Goal: Information Seeking & Learning: Learn about a topic

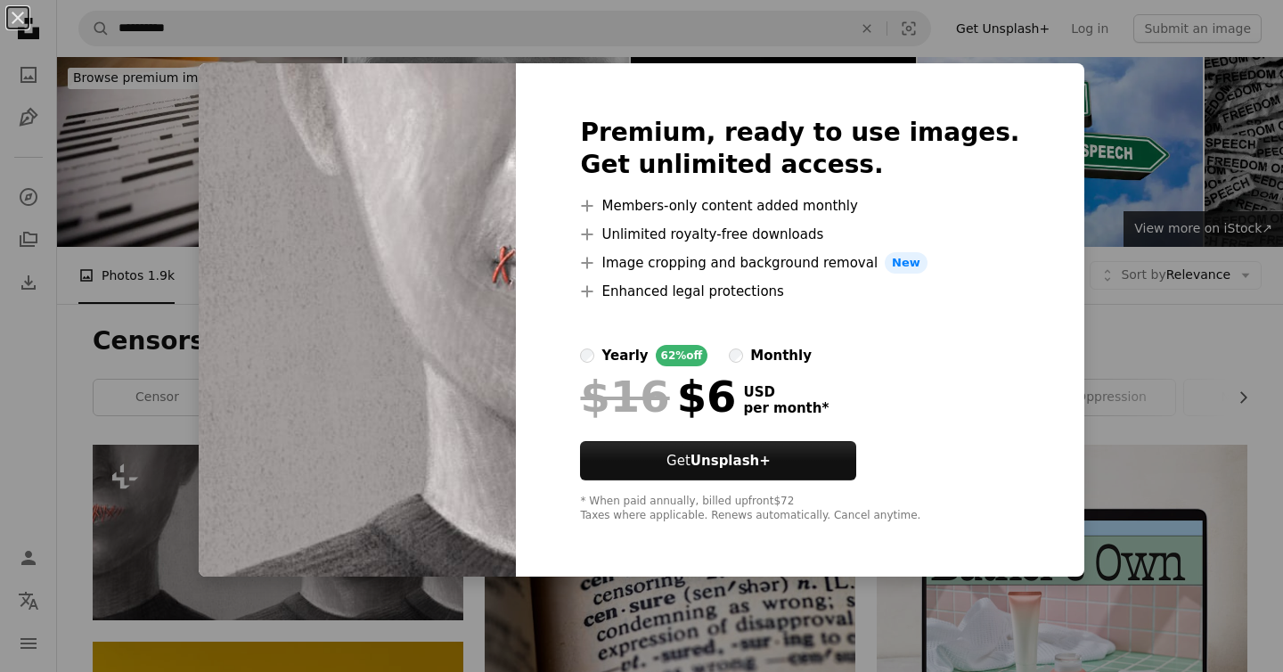
click at [1082, 306] on div "An X shape Premium, ready to use images. Get unlimited access. A plus sign Memb…" at bounding box center [641, 336] width 1283 height 672
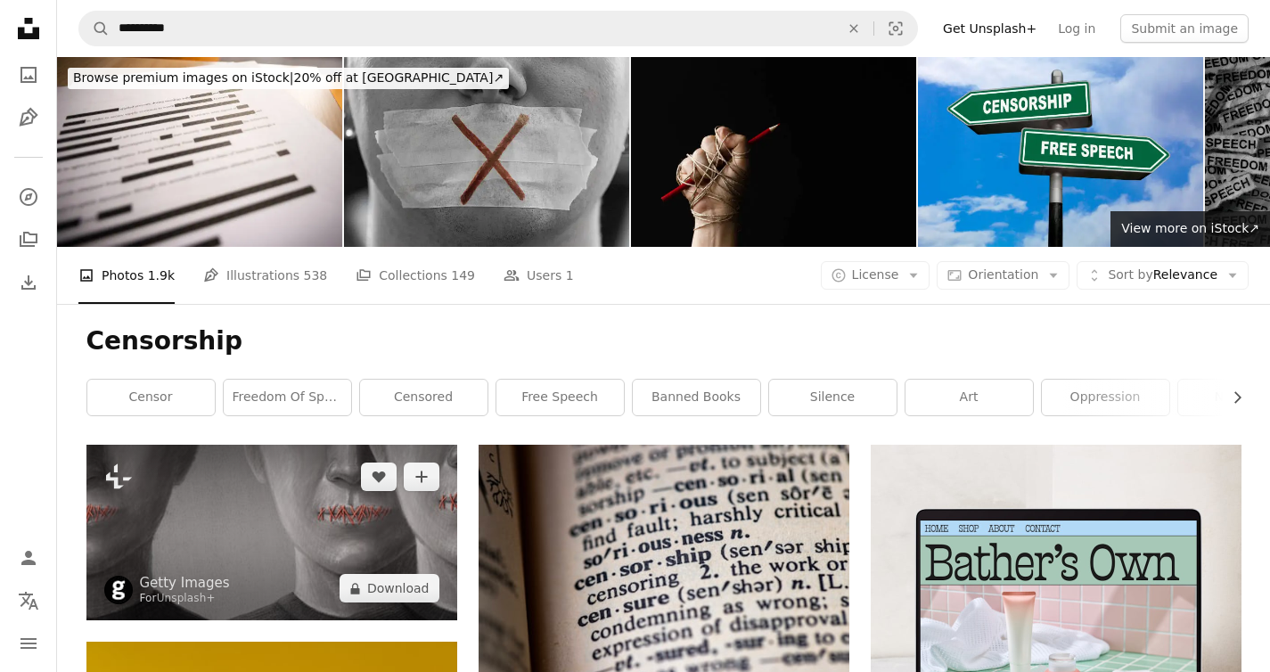
click at [225, 445] on img at bounding box center [271, 533] width 371 height 176
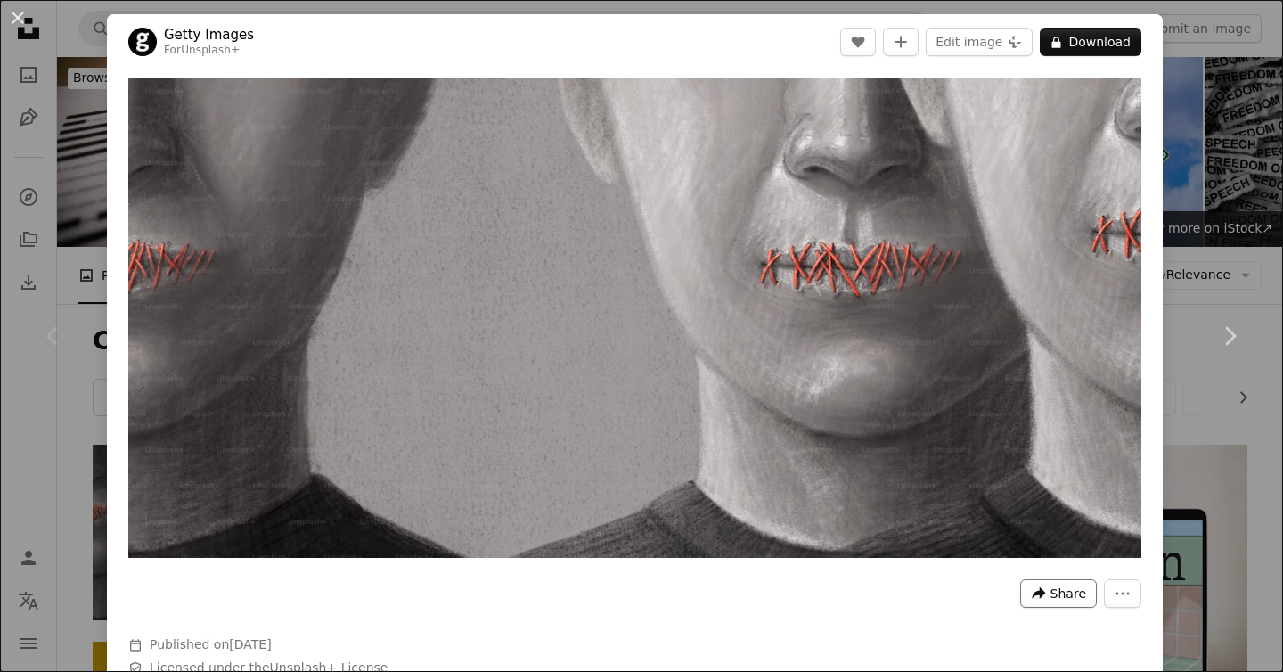
click at [1032, 579] on button "A forward-right arrow Share" at bounding box center [1058, 593] width 77 height 29
click at [1074, 145] on dialog "An X shape Chevron left Chevron right Getty Images For Unsplash+ A heart A plus…" at bounding box center [641, 336] width 1283 height 672
click at [1176, 330] on link "Chevron right" at bounding box center [1229, 335] width 107 height 171
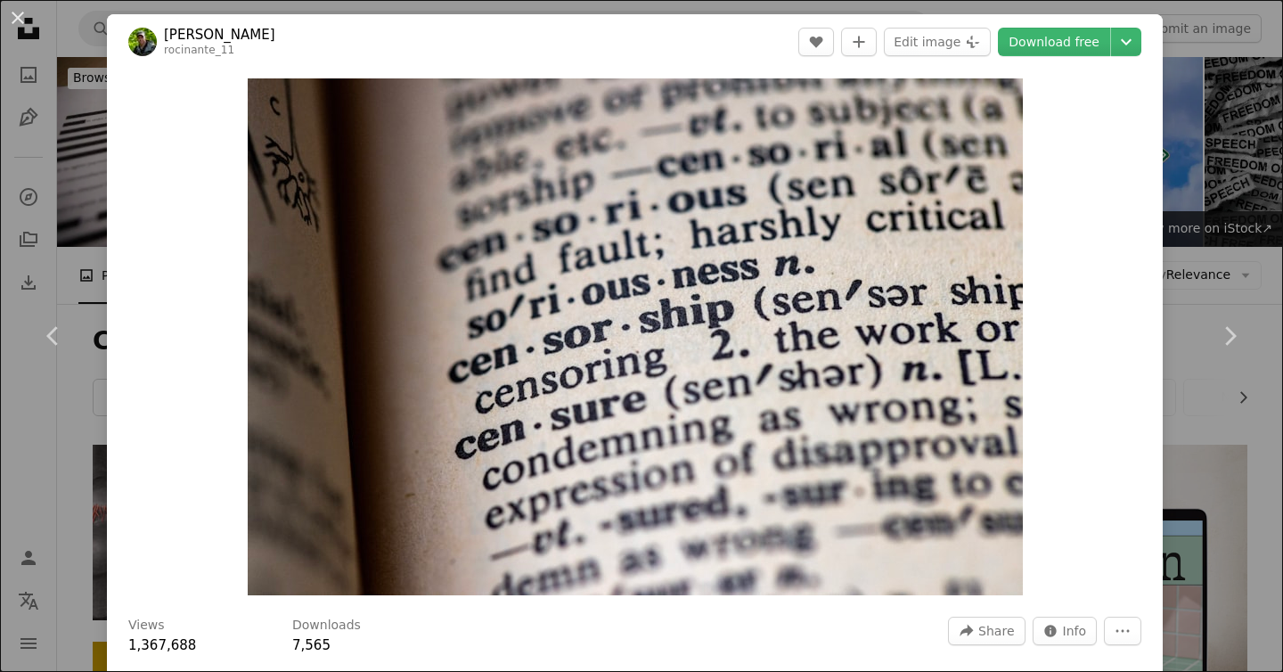
click at [1196, 151] on div "An X shape Chevron left Chevron right [PERSON_NAME] rocinante_11 A heart A plus…" at bounding box center [641, 336] width 1283 height 672
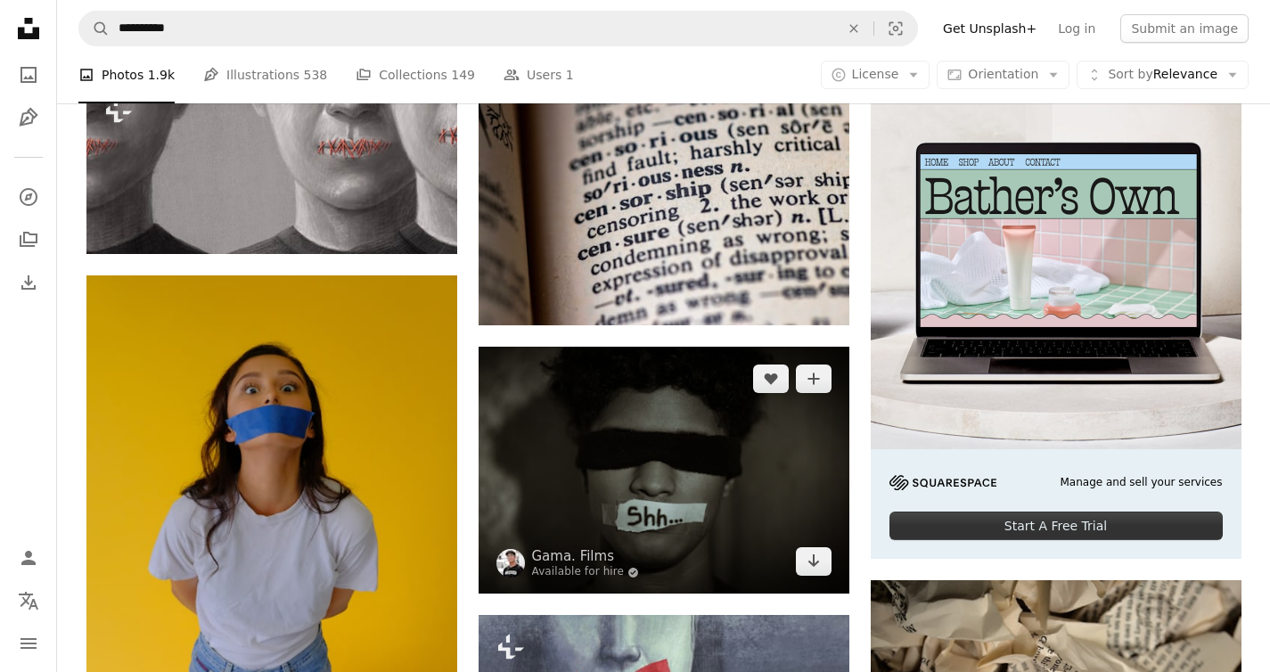
scroll to position [367, 0]
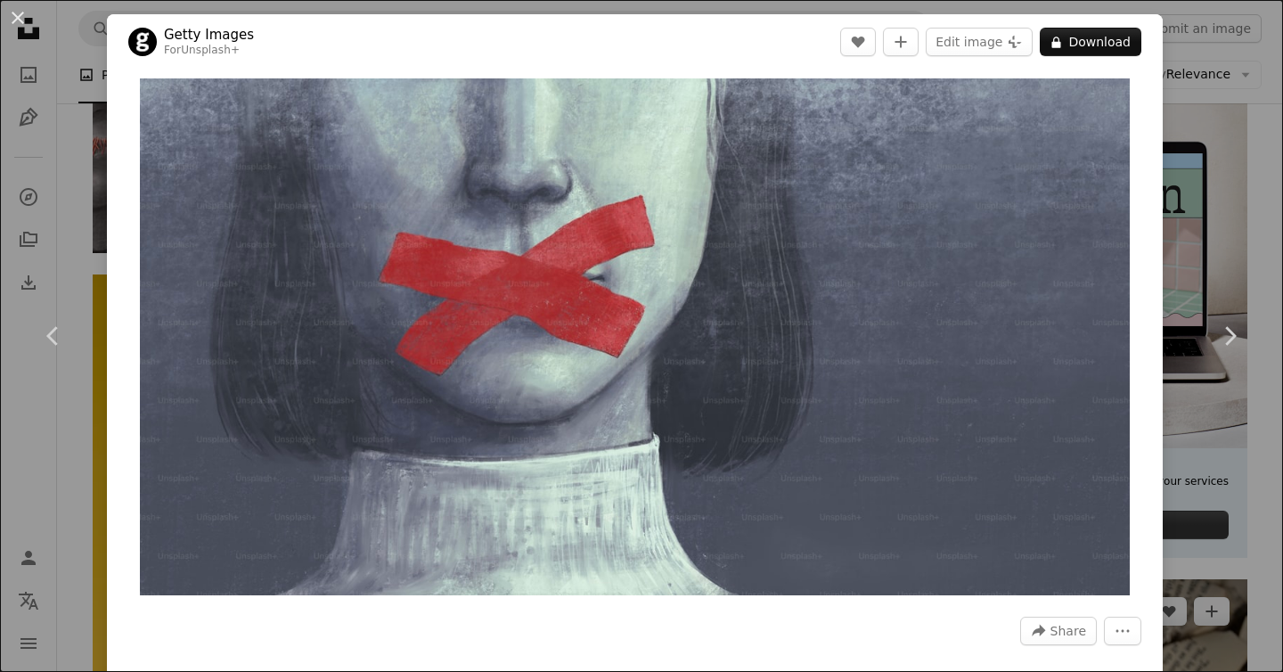
click at [1191, 156] on div "An X shape Chevron left Chevron right Getty Images For Unsplash+ A heart A plus…" at bounding box center [641, 336] width 1283 height 672
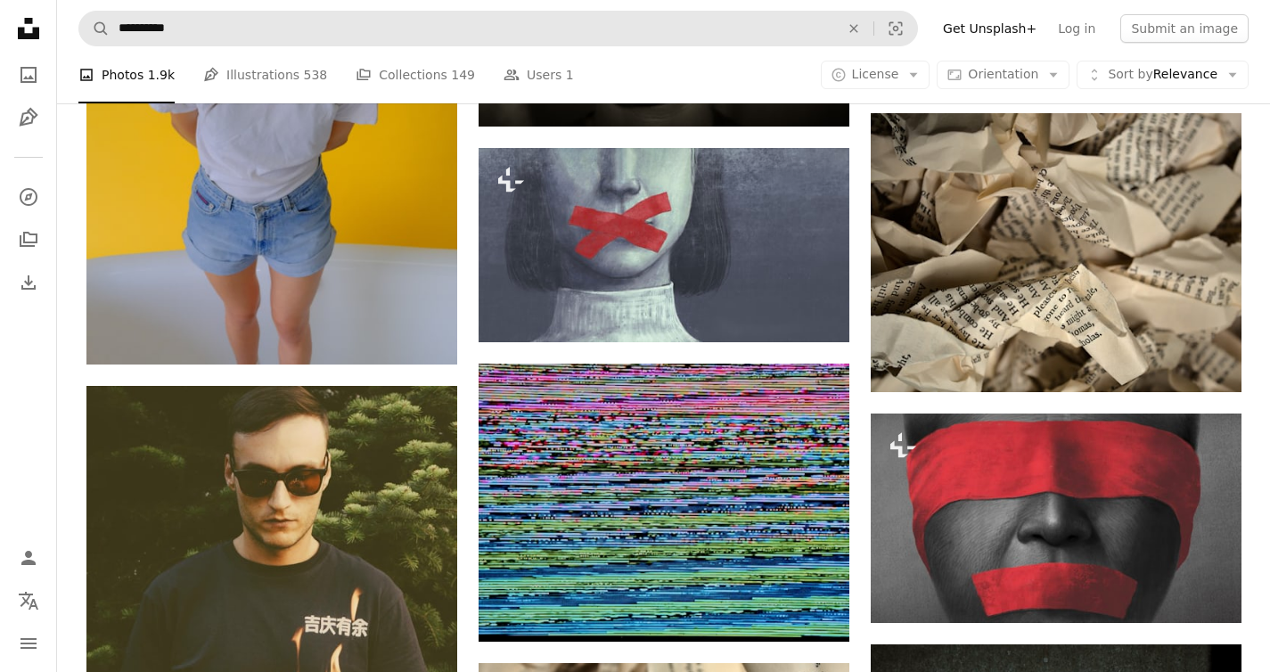
scroll to position [658, 0]
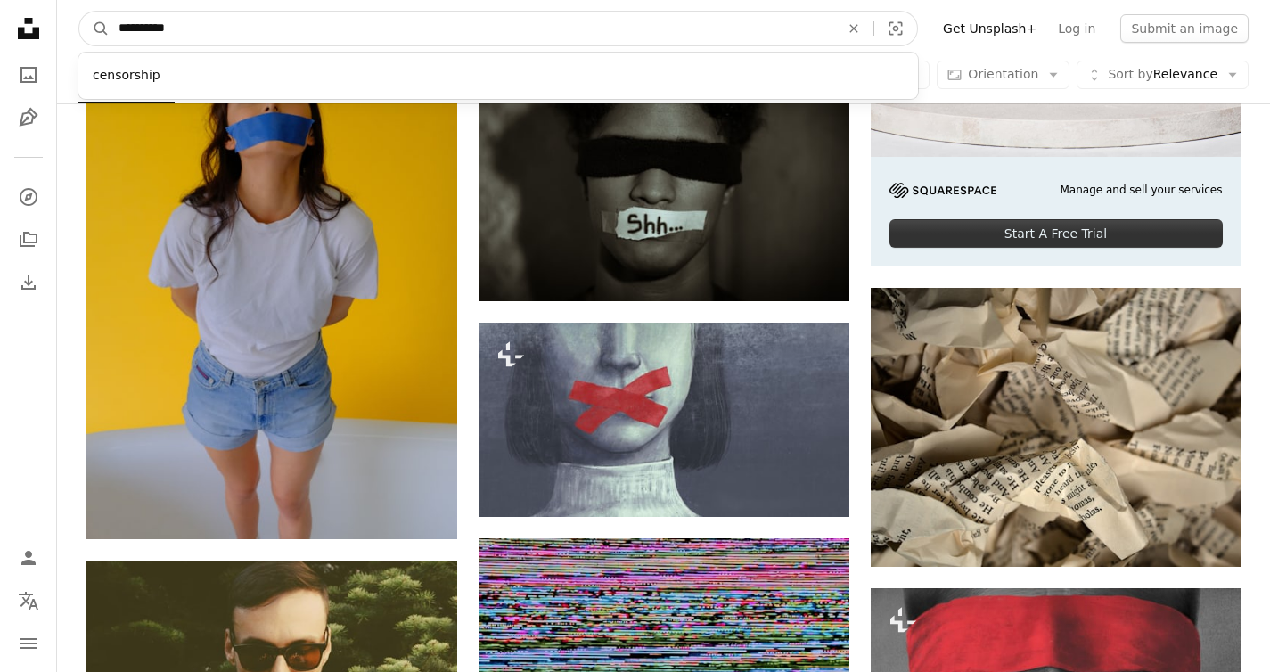
drag, startPoint x: 204, startPoint y: 26, endPoint x: 116, endPoint y: 23, distance: 88.2
click at [116, 23] on input "**********" at bounding box center [472, 29] width 724 height 34
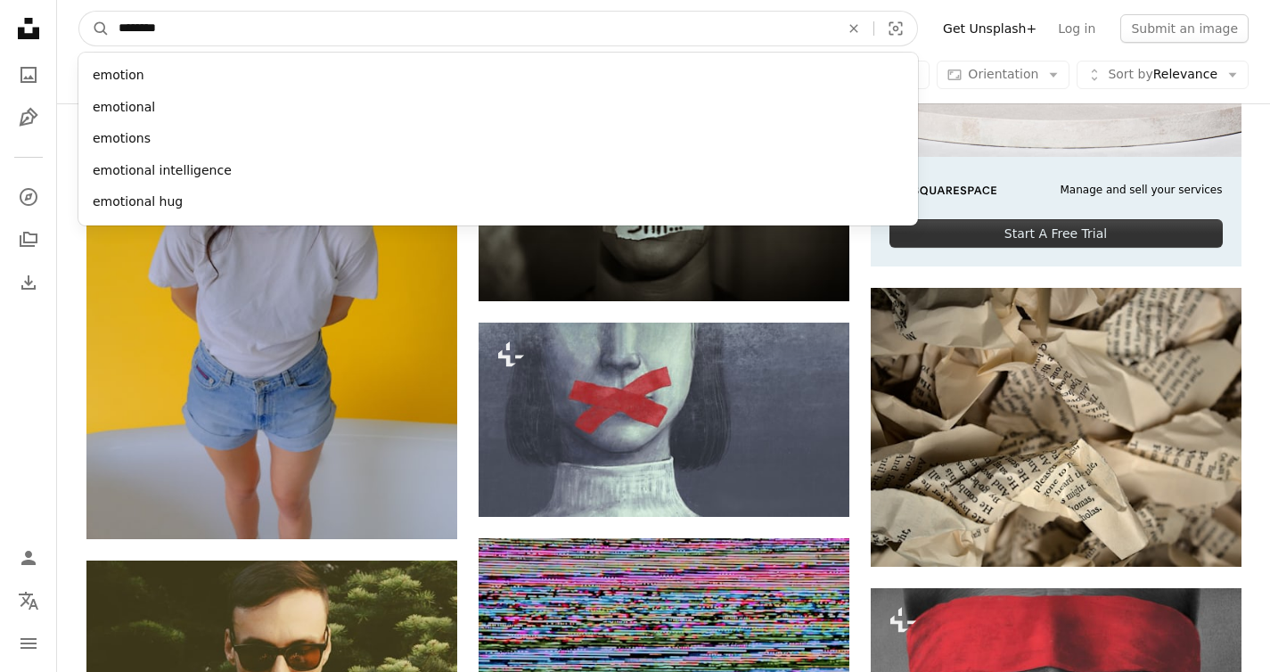
type input "*********"
click button "A magnifying glass" at bounding box center [94, 29] width 30 height 34
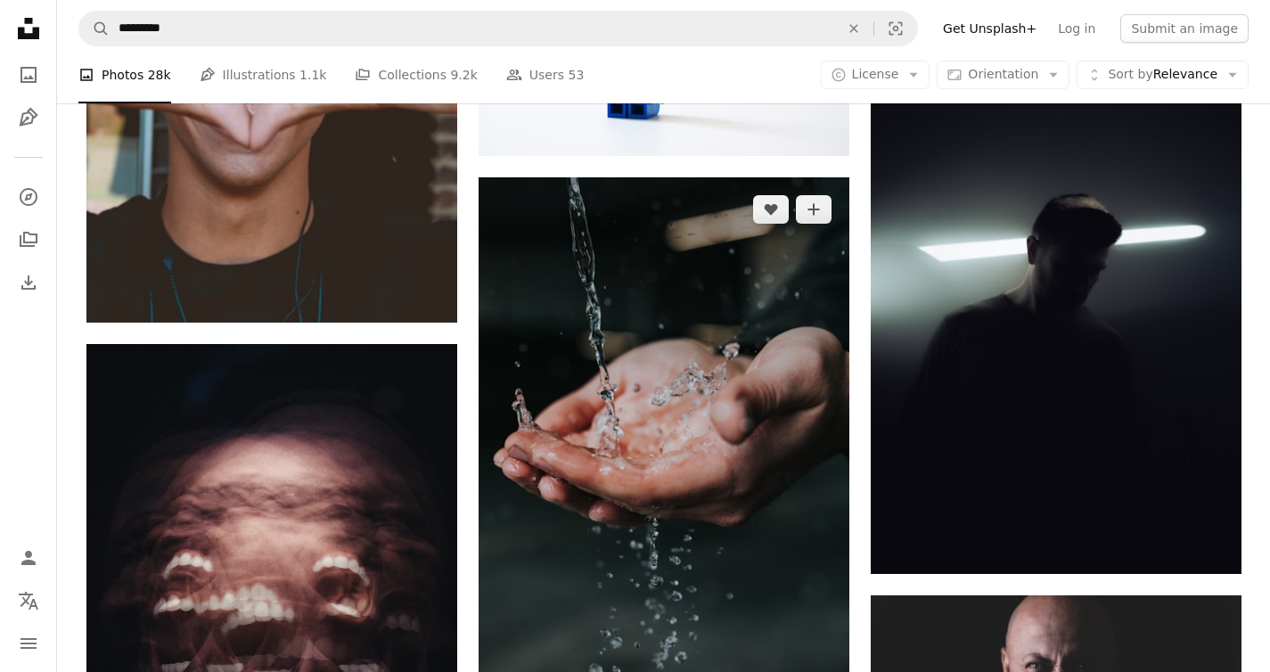
scroll to position [5514, 0]
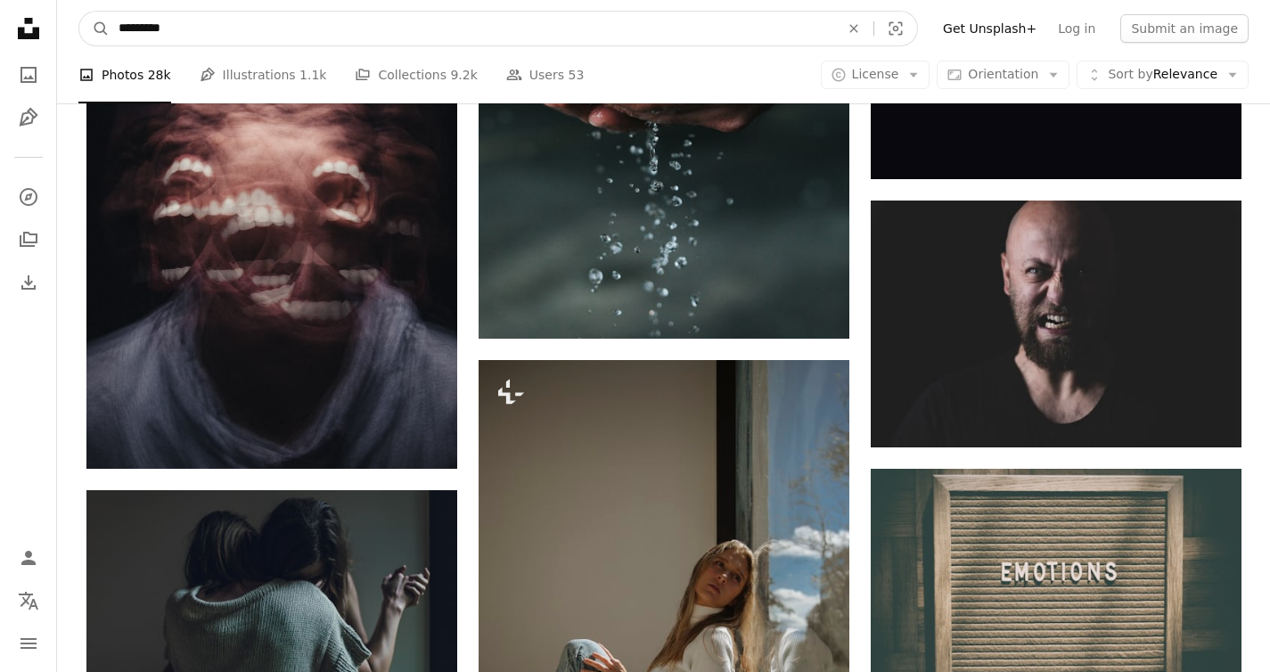
click at [404, 44] on input "*********" at bounding box center [472, 29] width 724 height 34
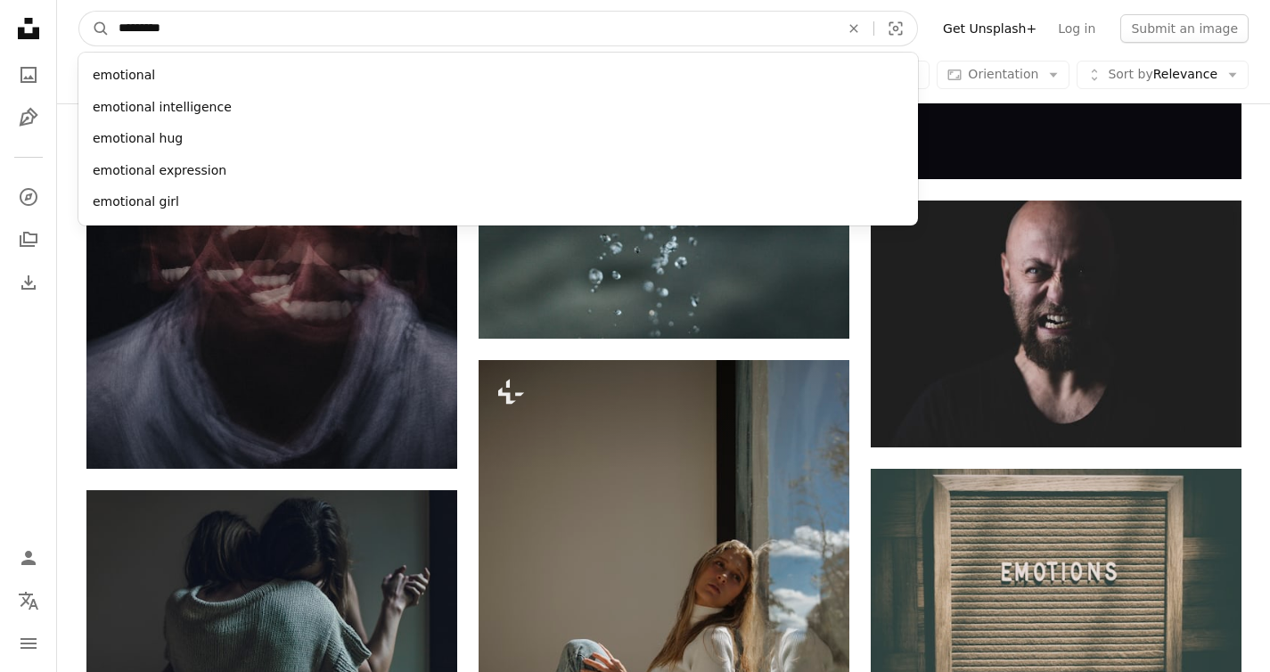
paste input "Find visuals sitewide"
type input "*********"
click button "A magnifying glass" at bounding box center [94, 29] width 30 height 34
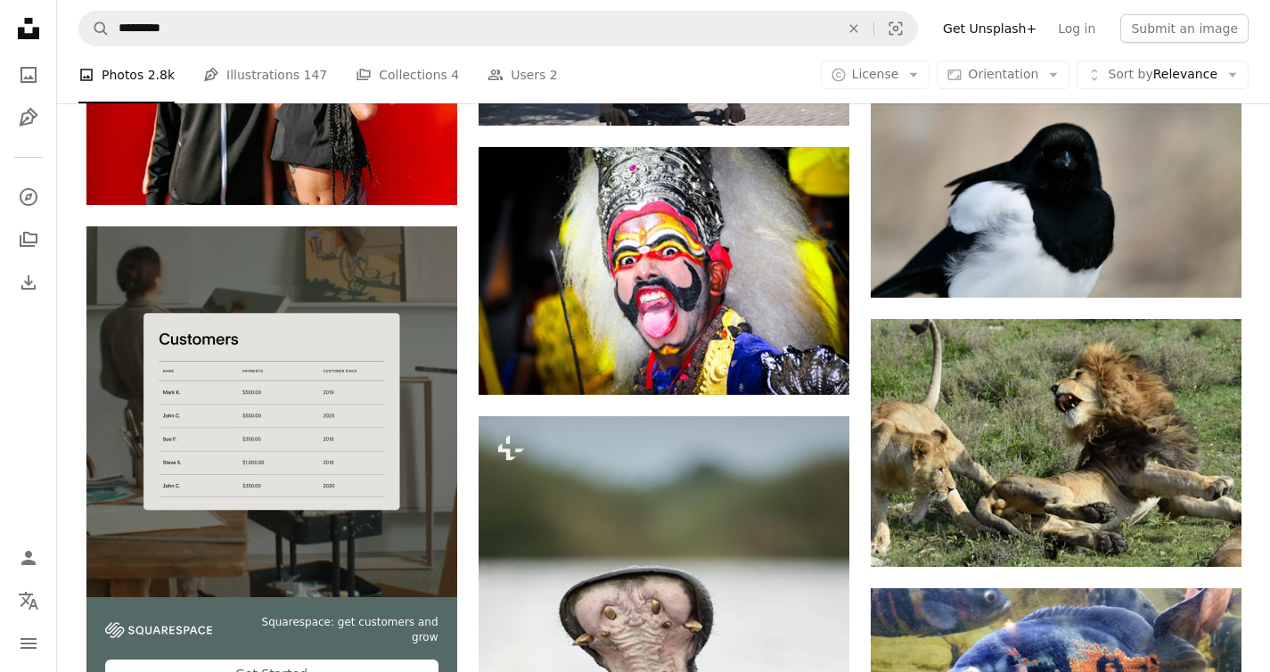
scroll to position [2626, 0]
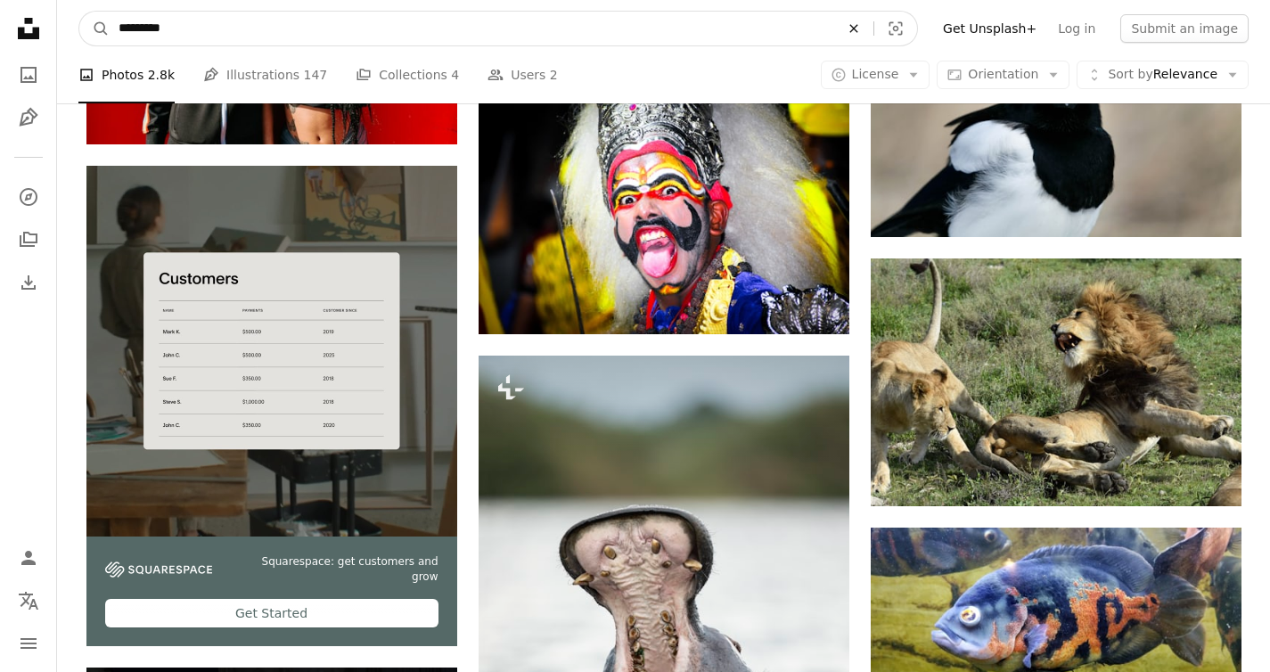
click at [863, 24] on icon "An X shape" at bounding box center [853, 28] width 39 height 14
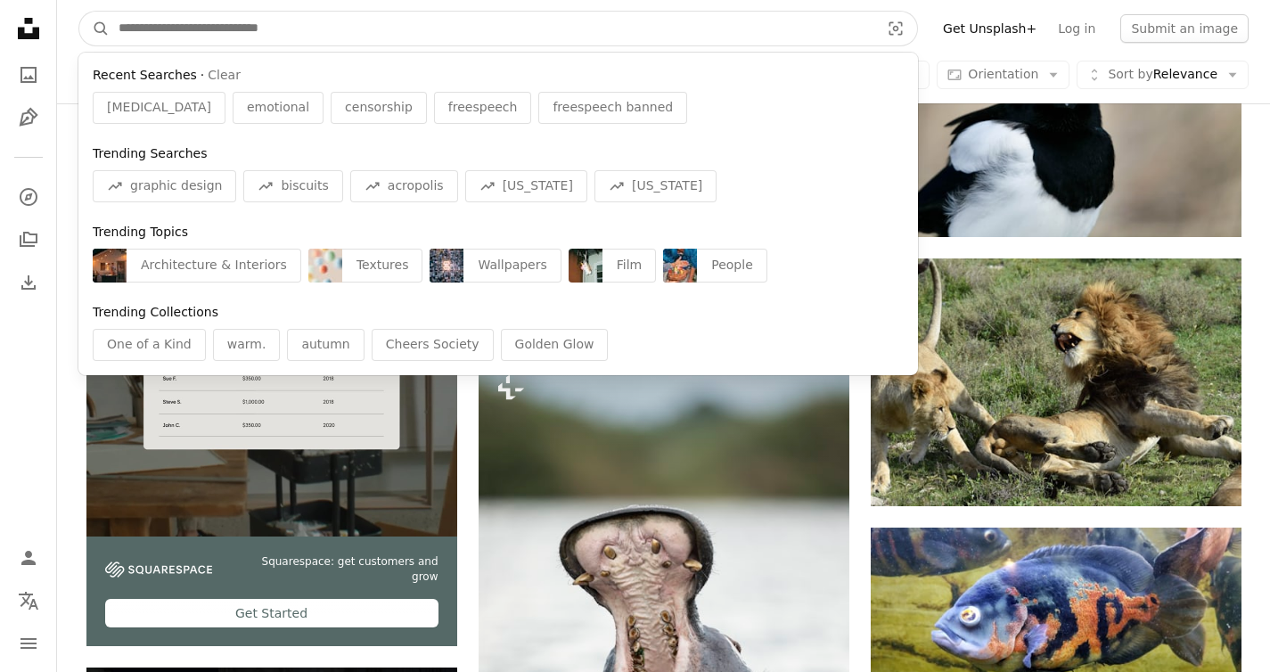
paste input "*********"
type input "*********"
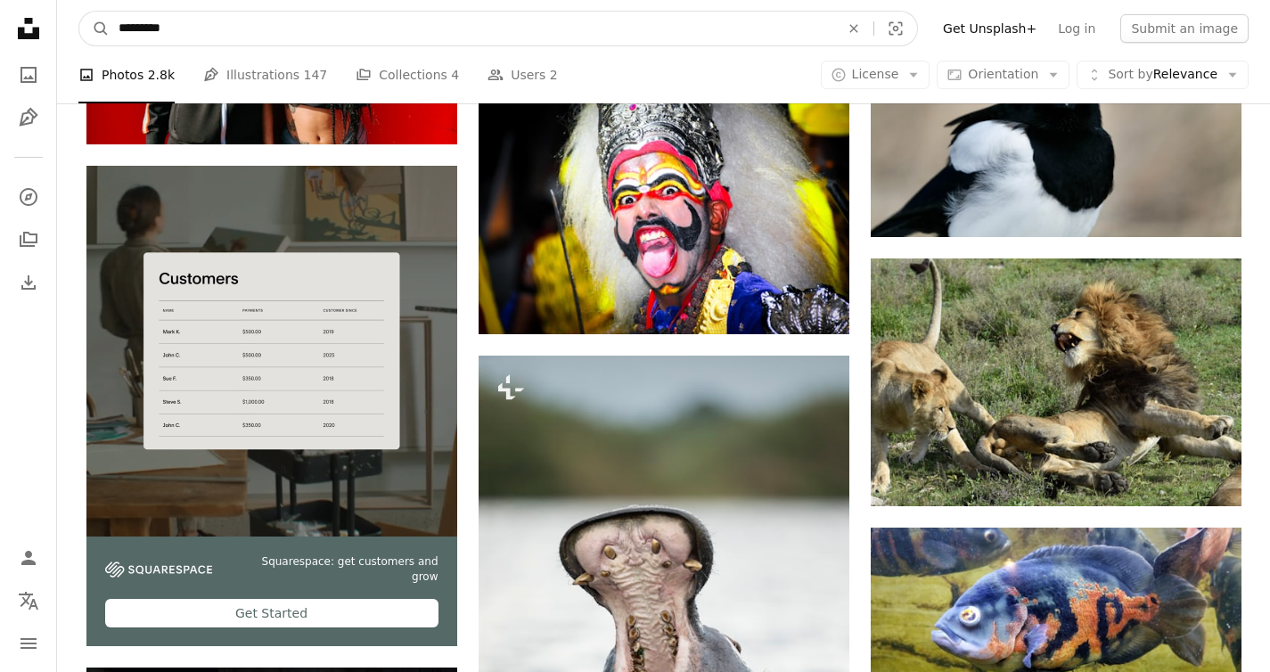
click button "A magnifying glass" at bounding box center [94, 29] width 30 height 34
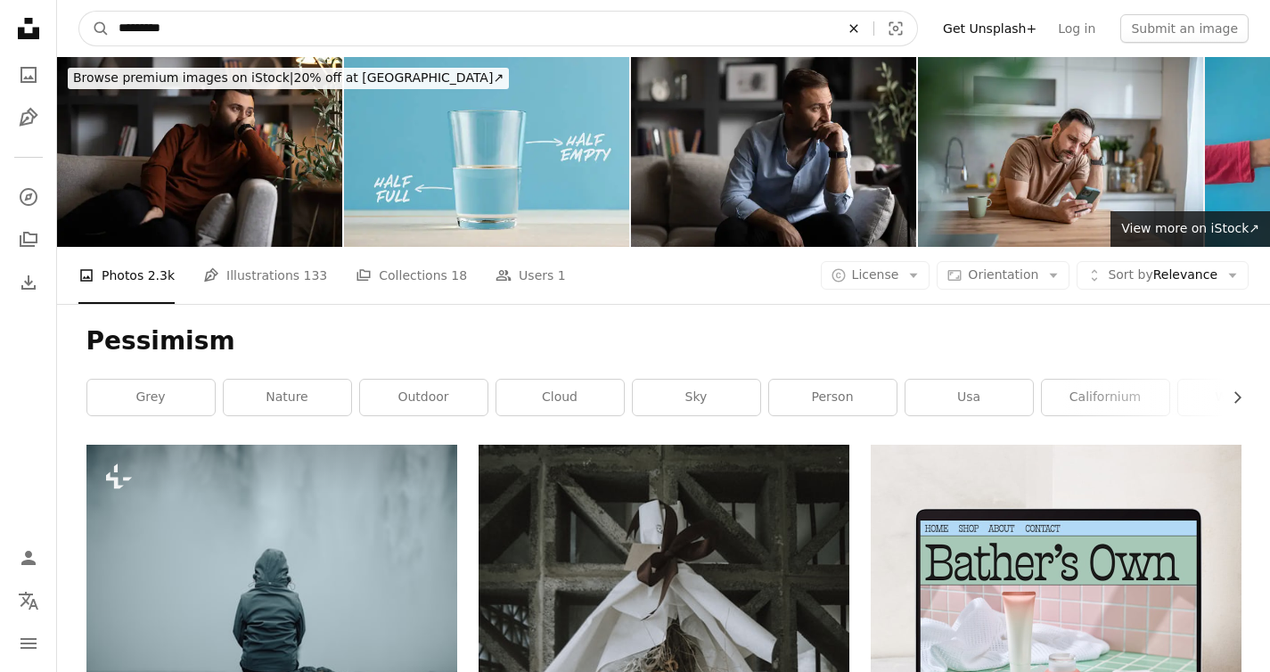
click at [873, 27] on icon "An X shape" at bounding box center [853, 28] width 39 height 14
type input "**********"
click at [79, 12] on button "A magnifying glass" at bounding box center [94, 29] width 30 height 34
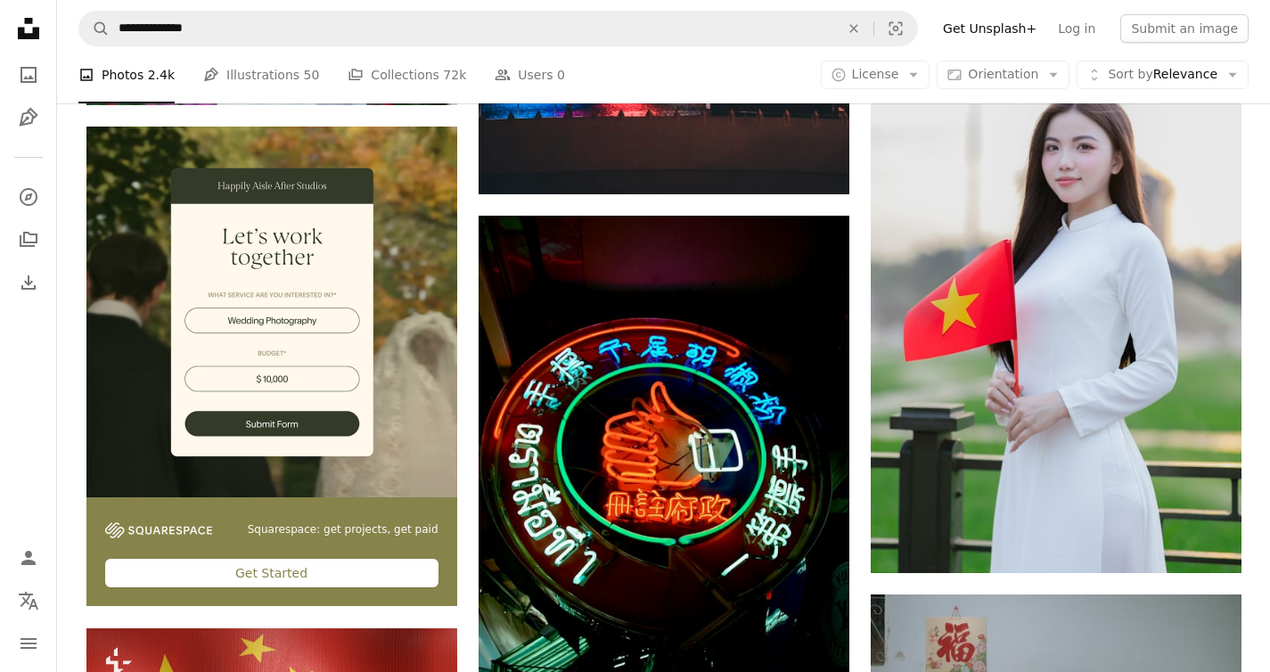
scroll to position [4015, 0]
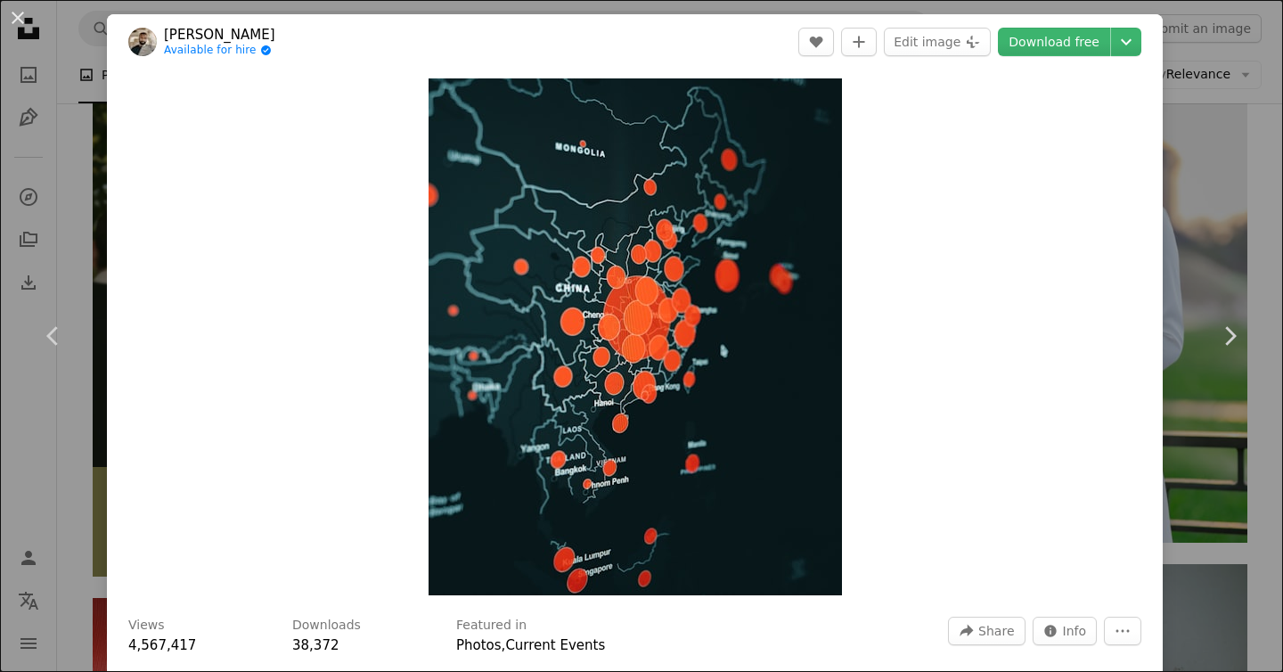
click at [1195, 213] on div "An X shape Chevron left Chevron right [PERSON_NAME] Available for hire A checkm…" at bounding box center [641, 336] width 1283 height 672
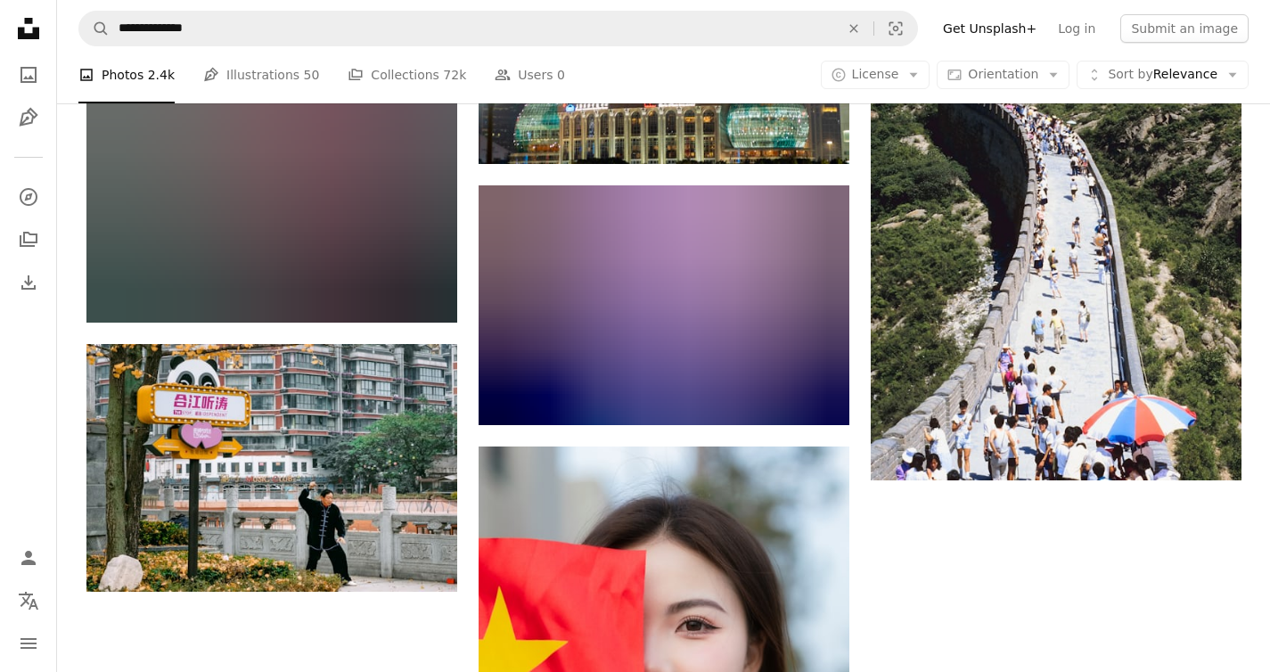
scroll to position [27965, 0]
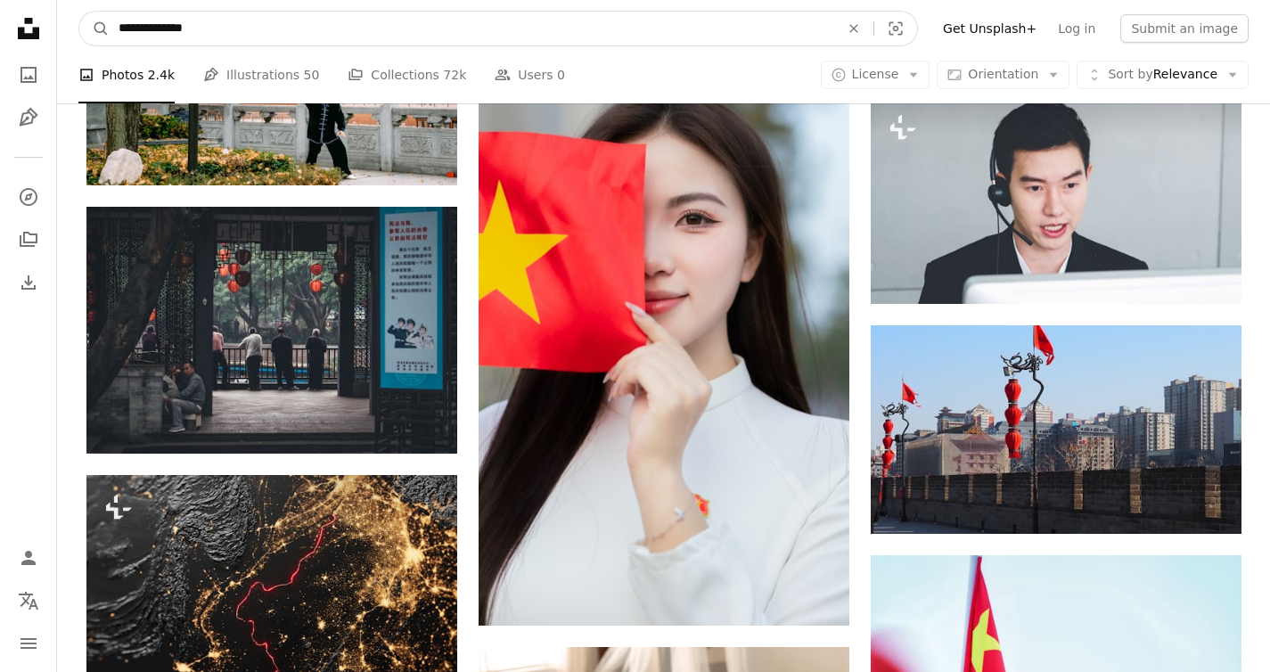
drag, startPoint x: 238, startPoint y: 39, endPoint x: 150, endPoint y: 28, distance: 89.0
click at [150, 28] on input "**********" at bounding box center [472, 29] width 724 height 34
type input "*****"
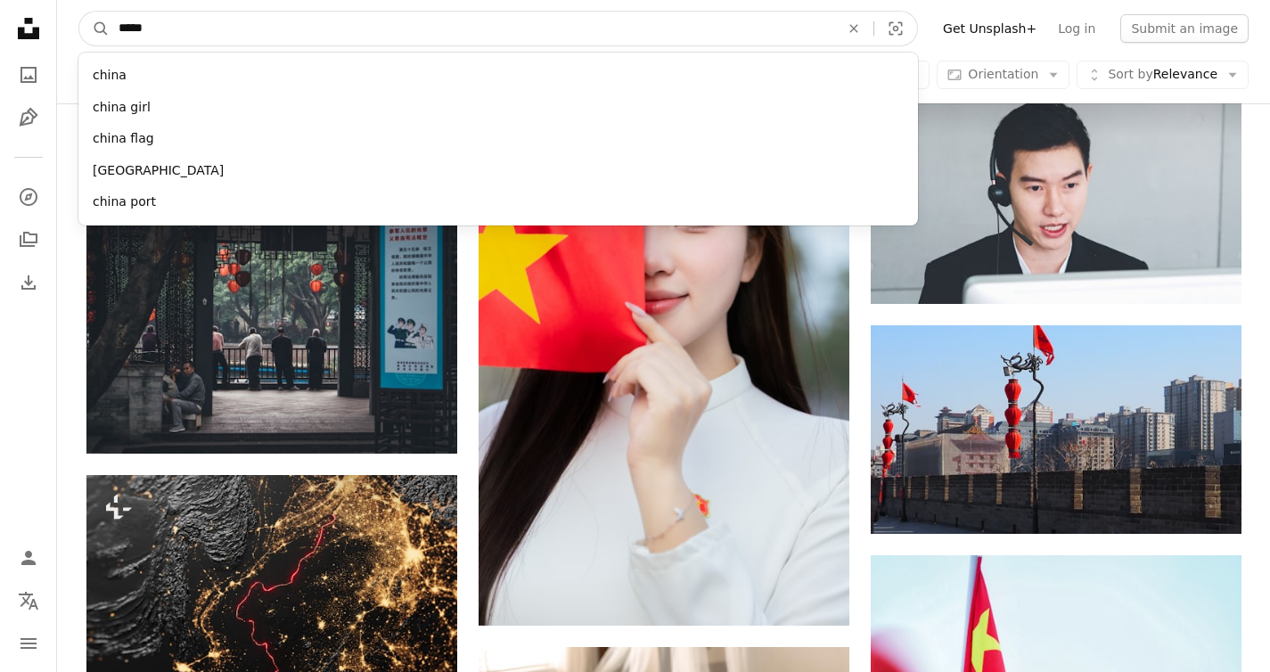
click button "A magnifying glass" at bounding box center [94, 29] width 30 height 34
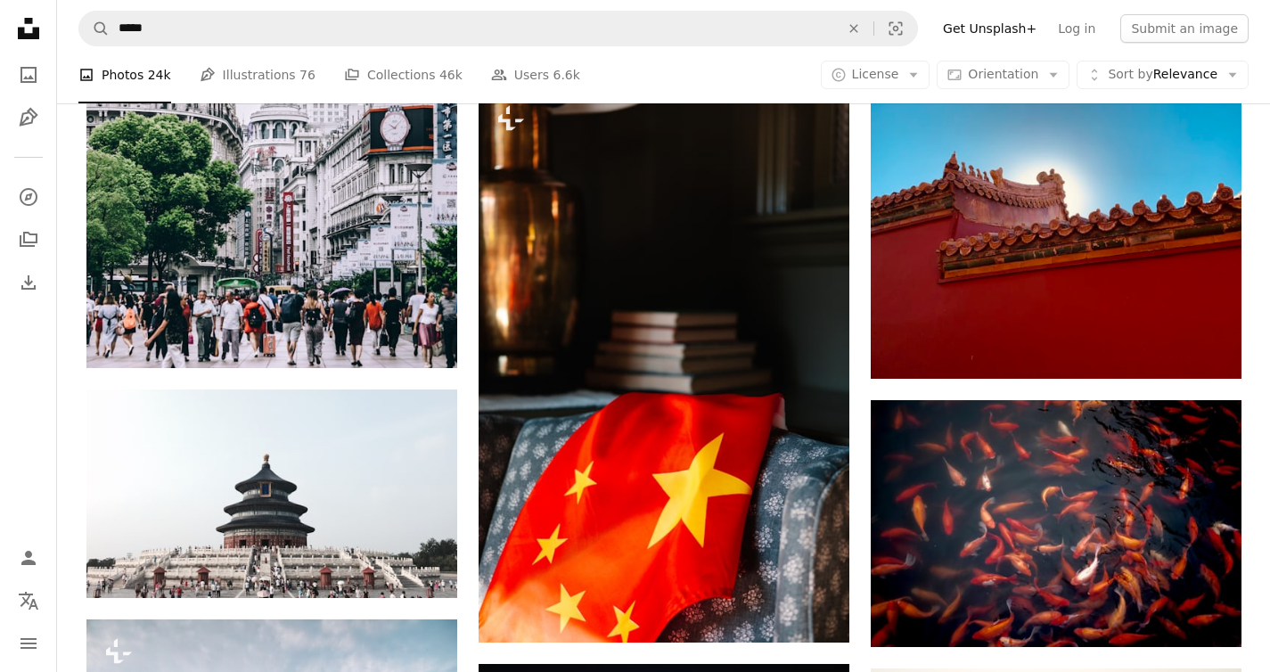
scroll to position [11969, 0]
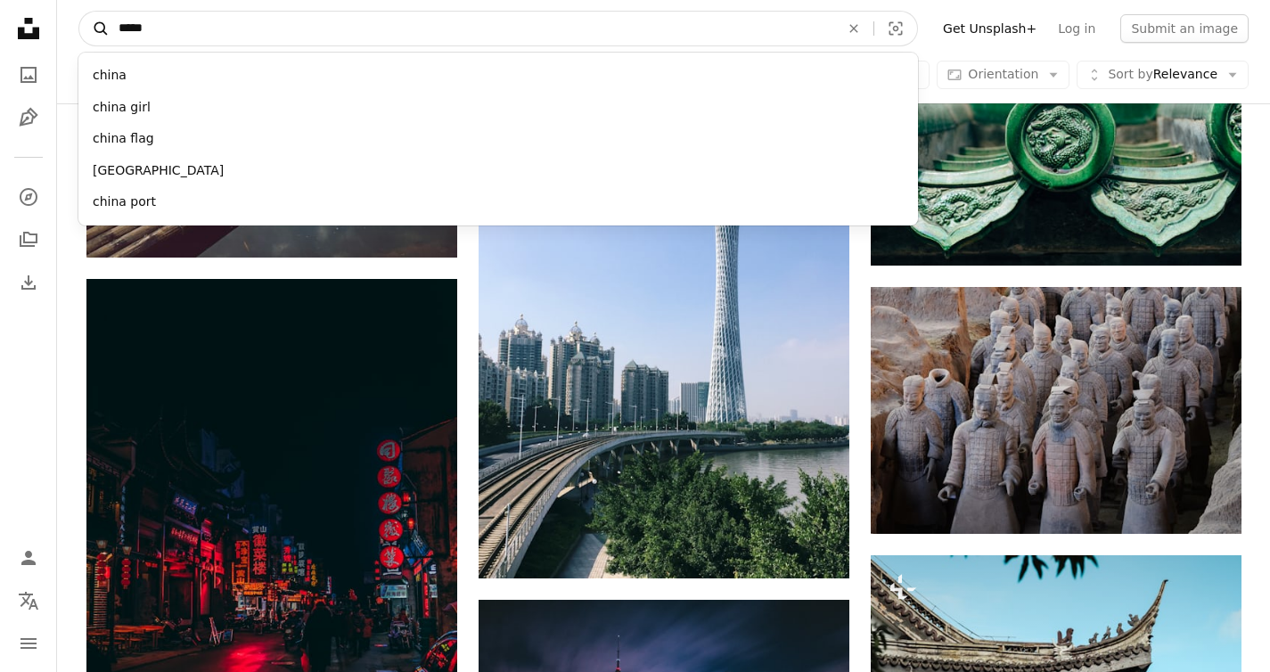
drag, startPoint x: 488, startPoint y: 29, endPoint x: 109, endPoint y: 19, distance: 379.7
click at [109, 19] on form "A magnifying glass ***** [GEOGRAPHIC_DATA] [GEOGRAPHIC_DATA] girl [GEOGRAPHIC_D…" at bounding box center [497, 29] width 839 height 36
type input "********"
click at [79, 12] on button "A magnifying glass" at bounding box center [94, 29] width 30 height 34
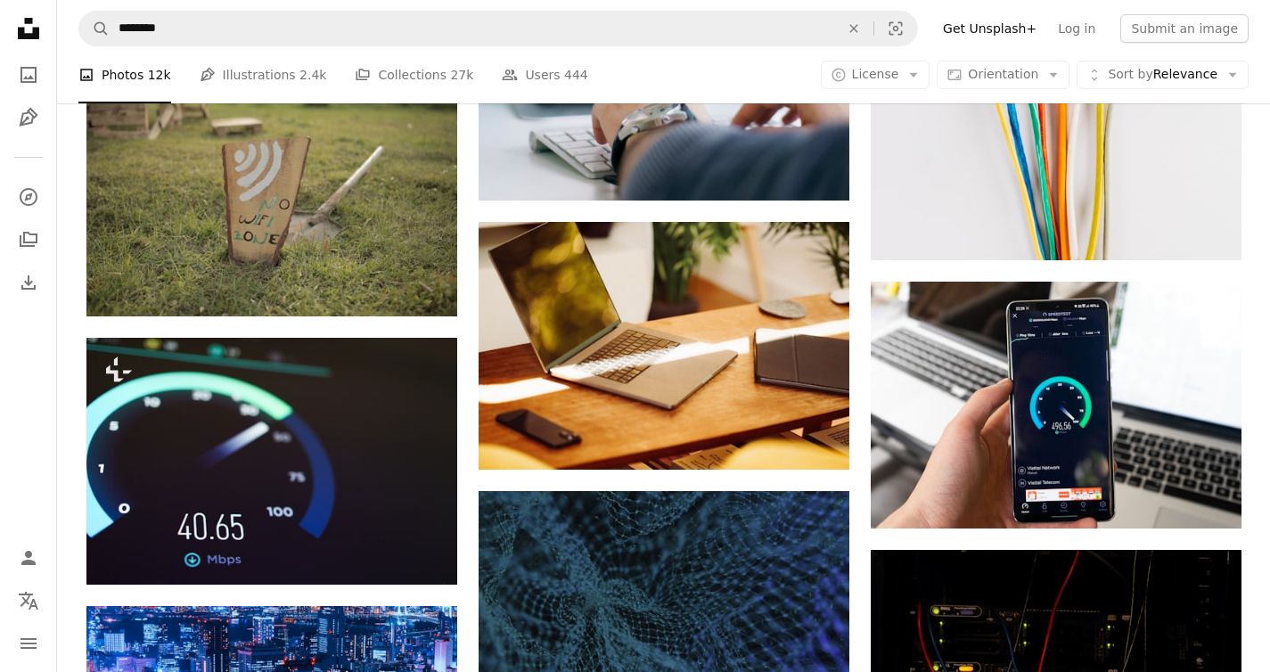
scroll to position [5294, 0]
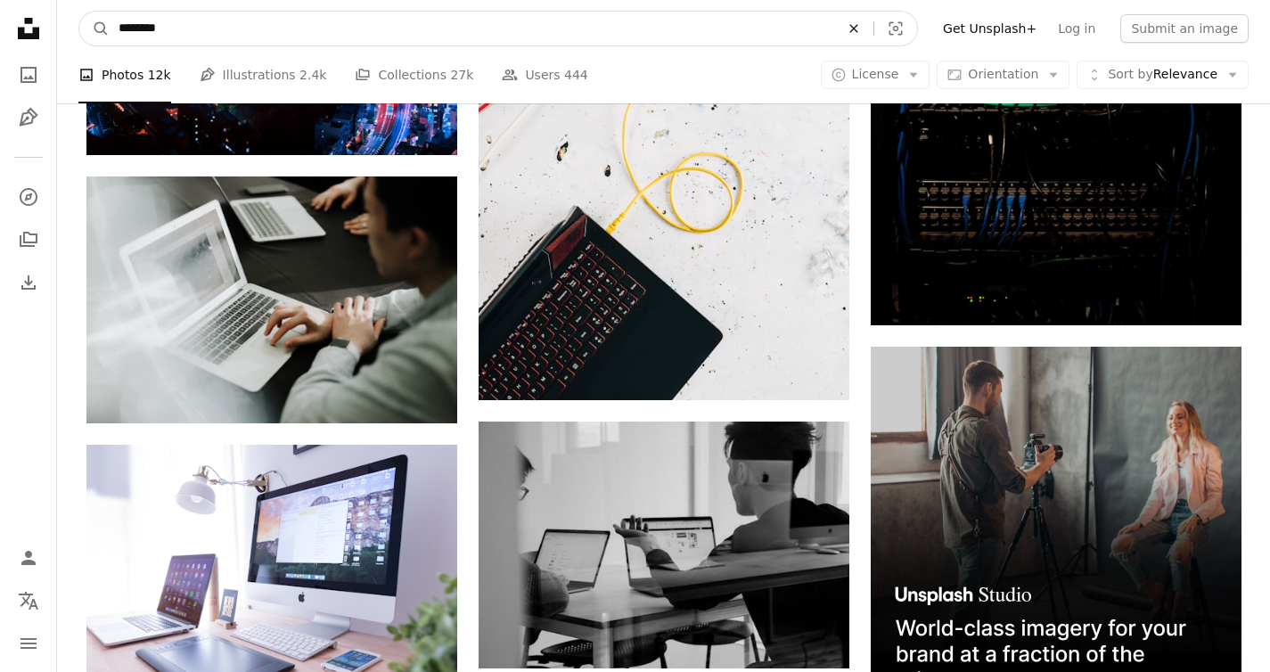
click at [857, 30] on icon "Find visuals sitewide" at bounding box center [853, 28] width 8 height 8
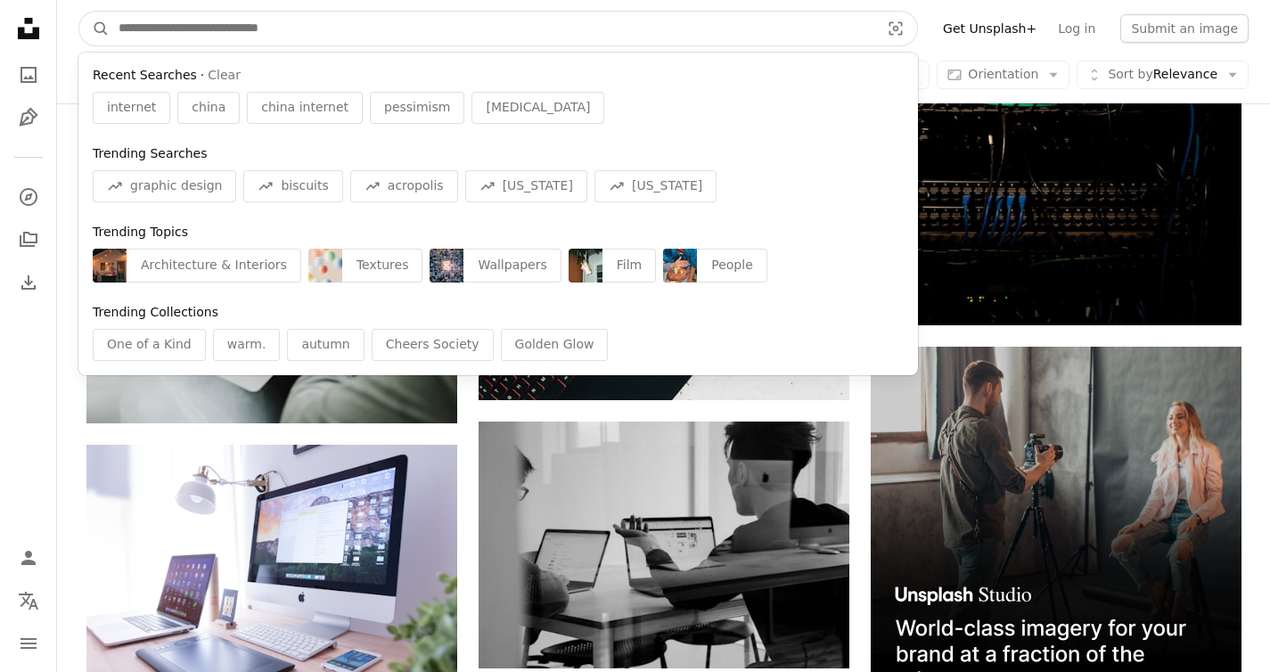
click at [846, 29] on input "Find visuals sitewide" at bounding box center [492, 29] width 764 height 34
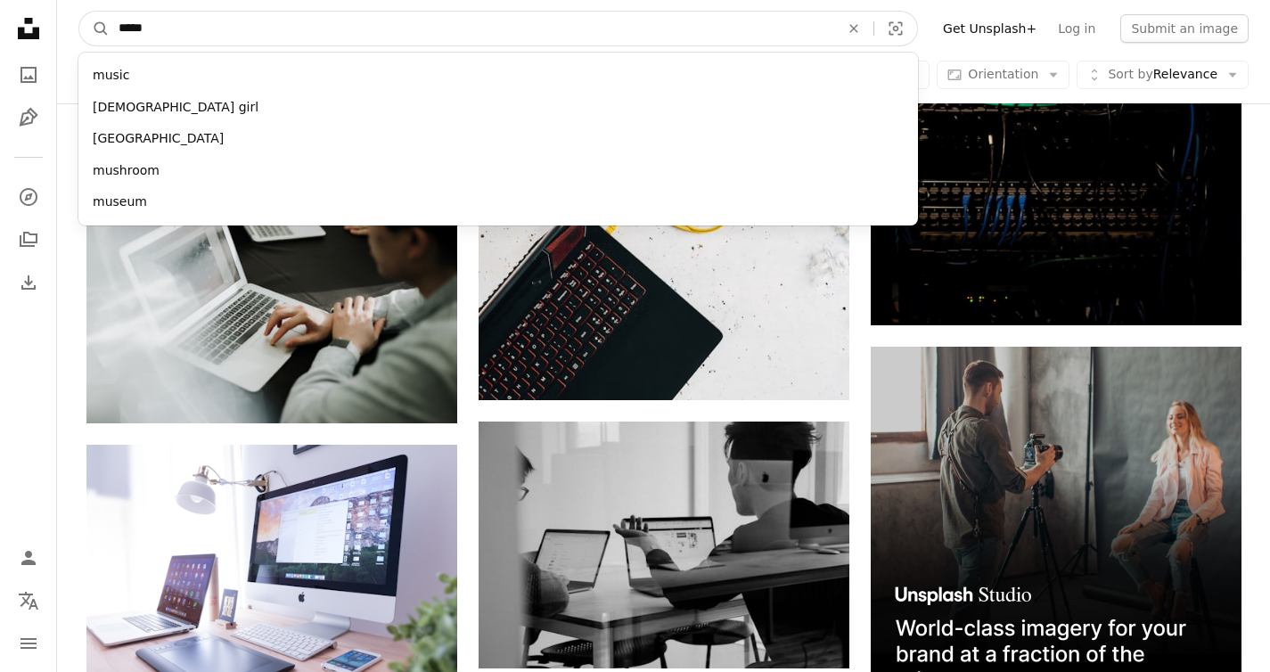
type input "****"
click button "A magnifying glass" at bounding box center [94, 29] width 30 height 34
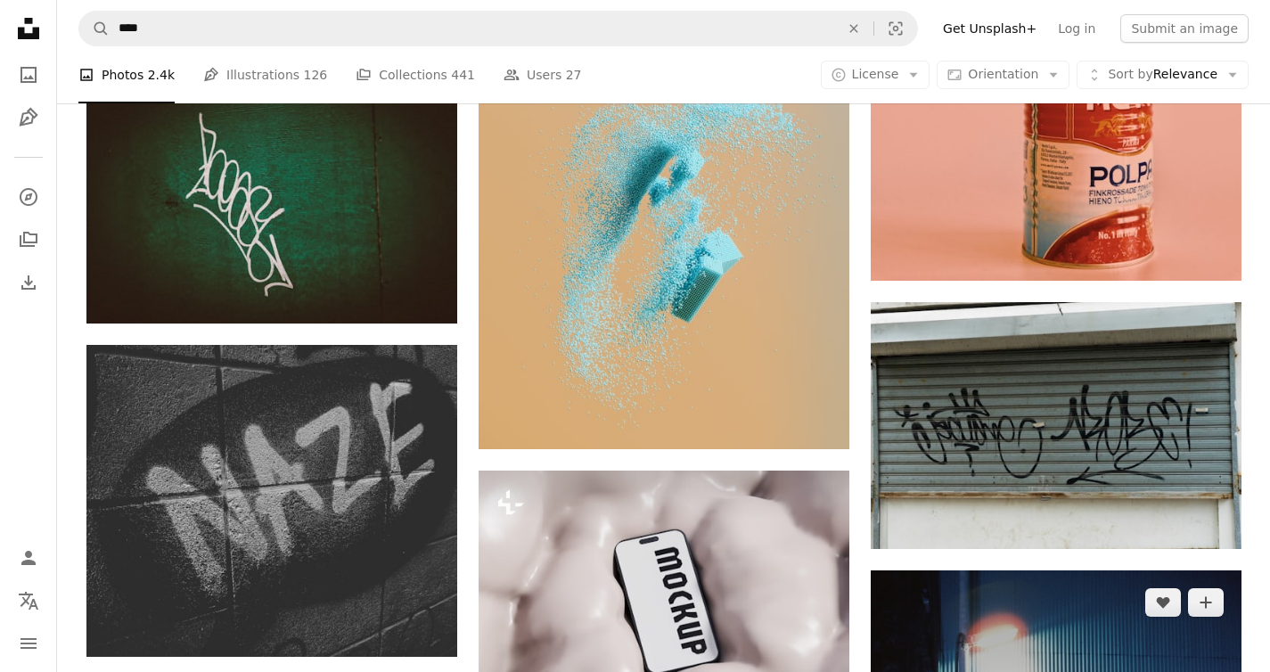
scroll to position [12682, 0]
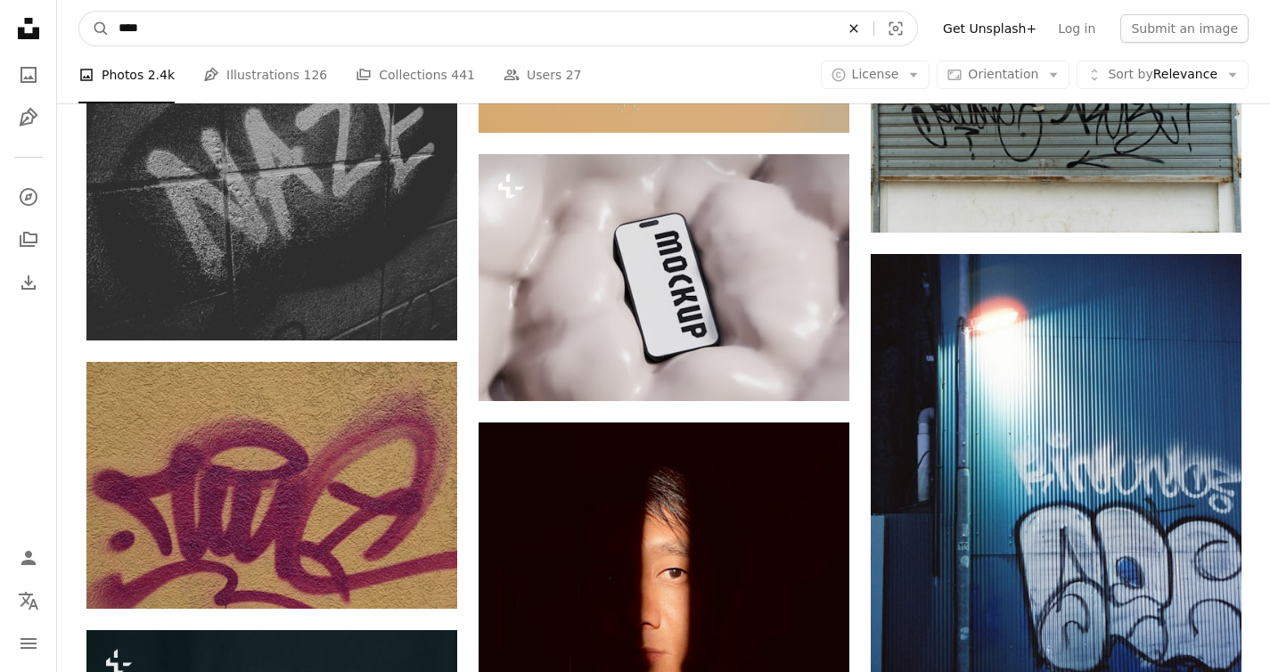
click at [873, 35] on icon "An X shape" at bounding box center [853, 28] width 39 height 14
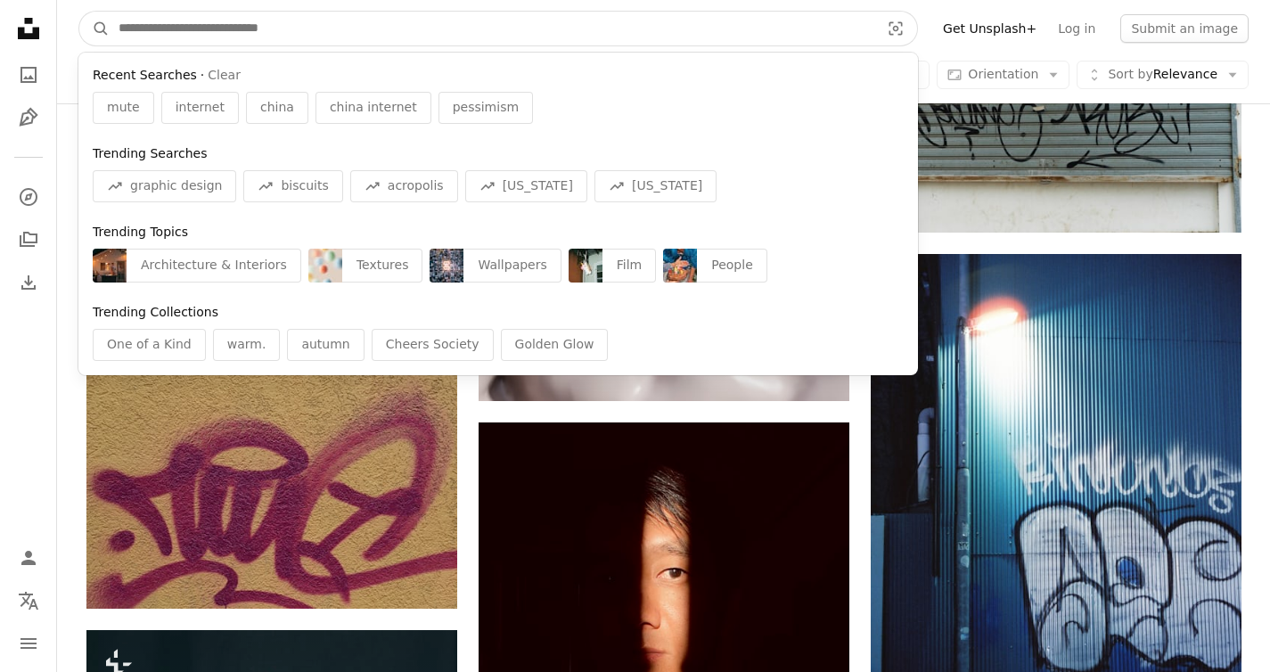
click at [313, 32] on input "Find visuals sitewide" at bounding box center [492, 29] width 764 height 34
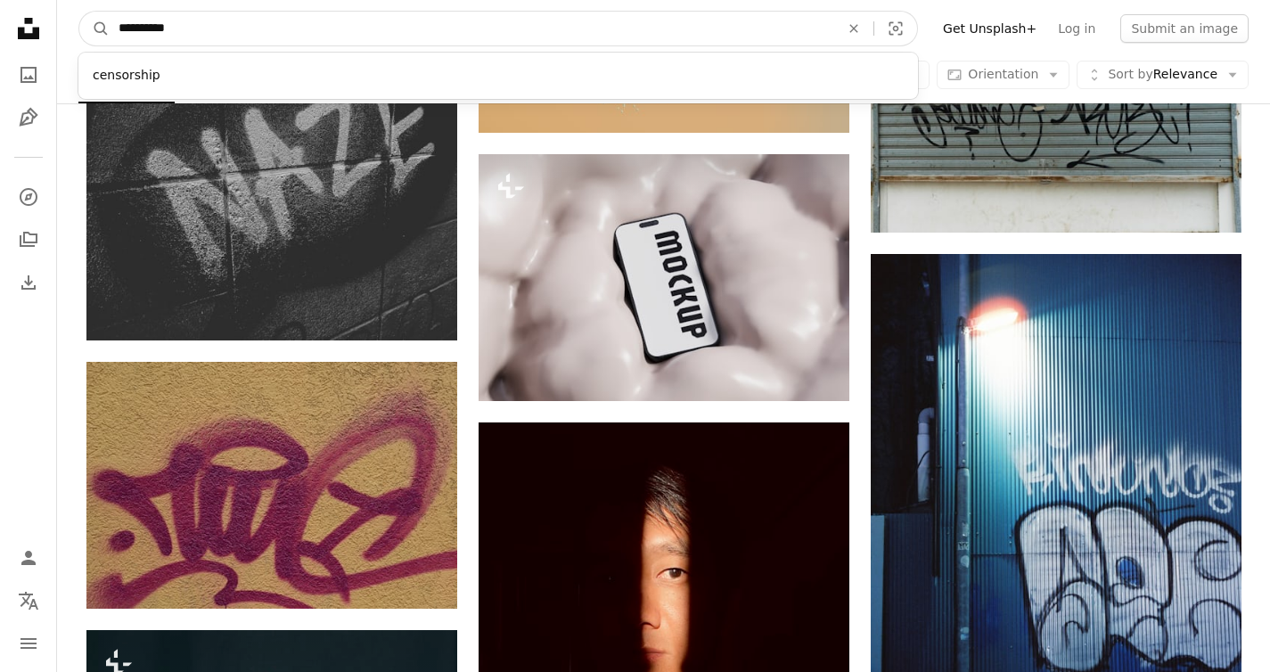
type input "**********"
click at [79, 12] on button "A magnifying glass" at bounding box center [94, 29] width 30 height 34
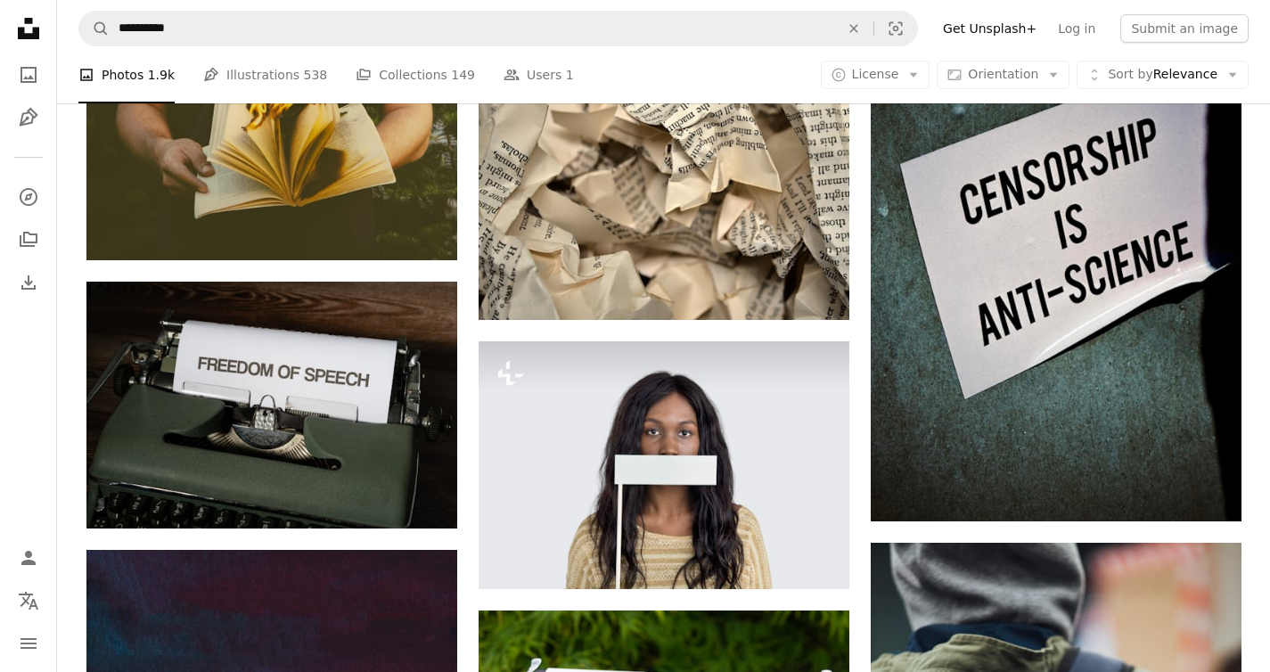
scroll to position [1781, 0]
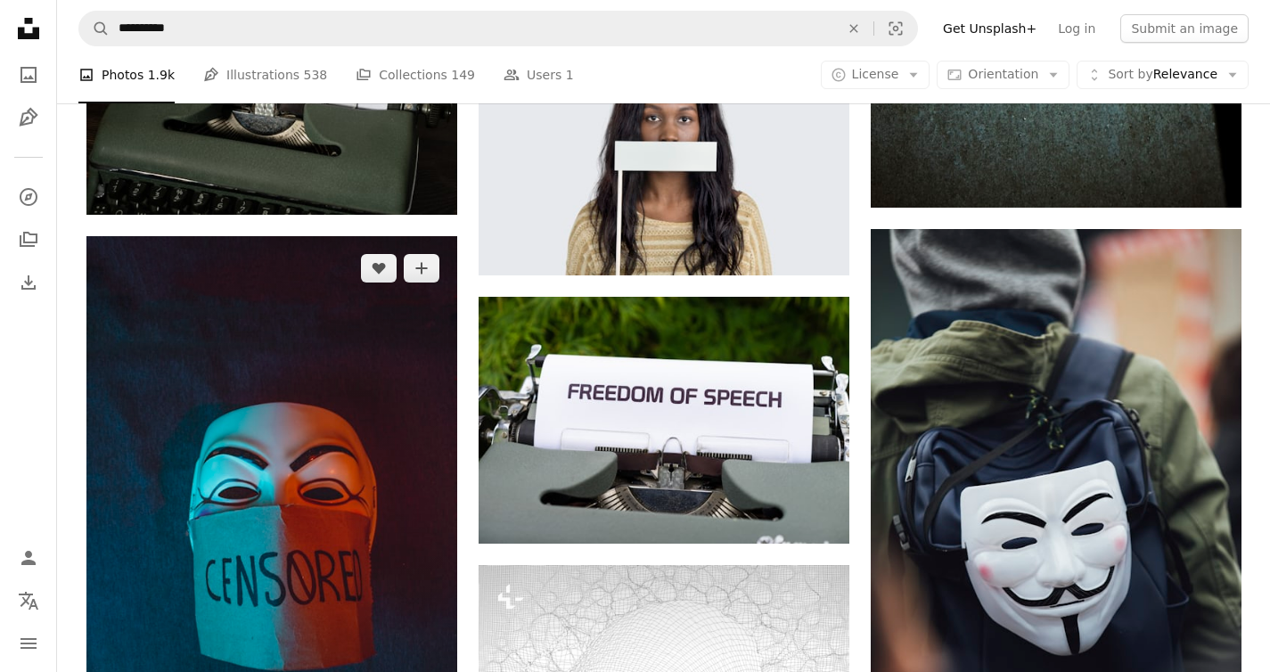
click at [371, 315] on img at bounding box center [271, 514] width 371 height 556
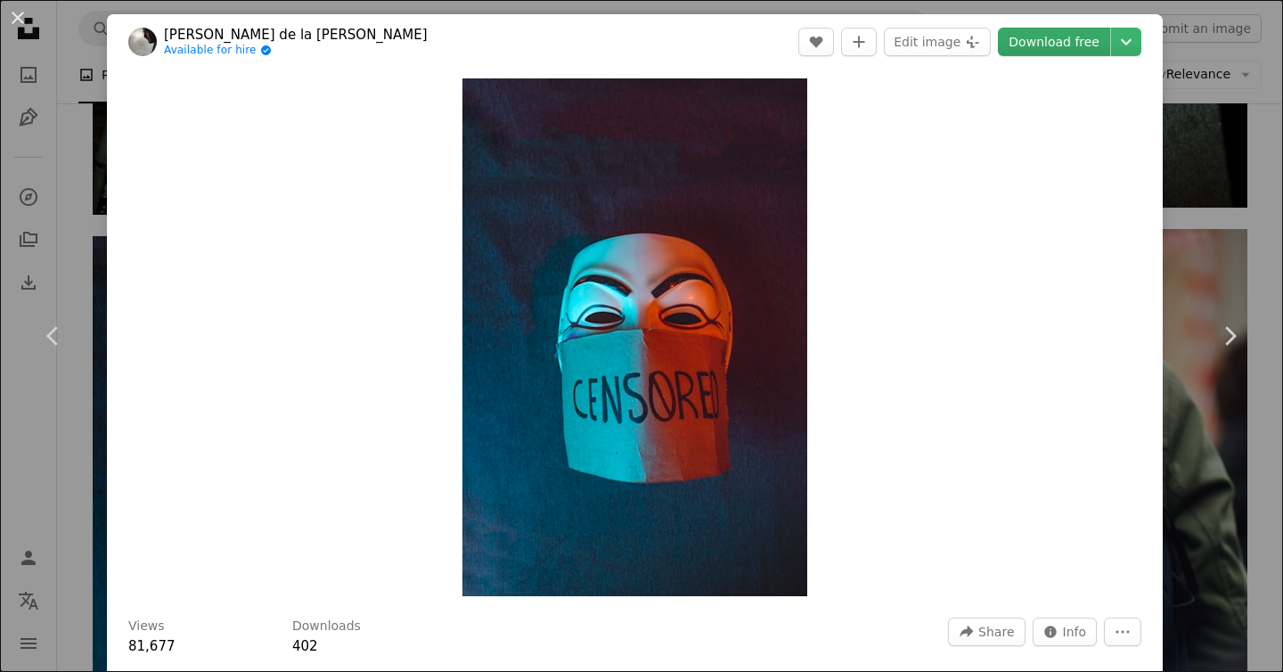
click at [1057, 48] on link "Download free" at bounding box center [1054, 42] width 112 height 29
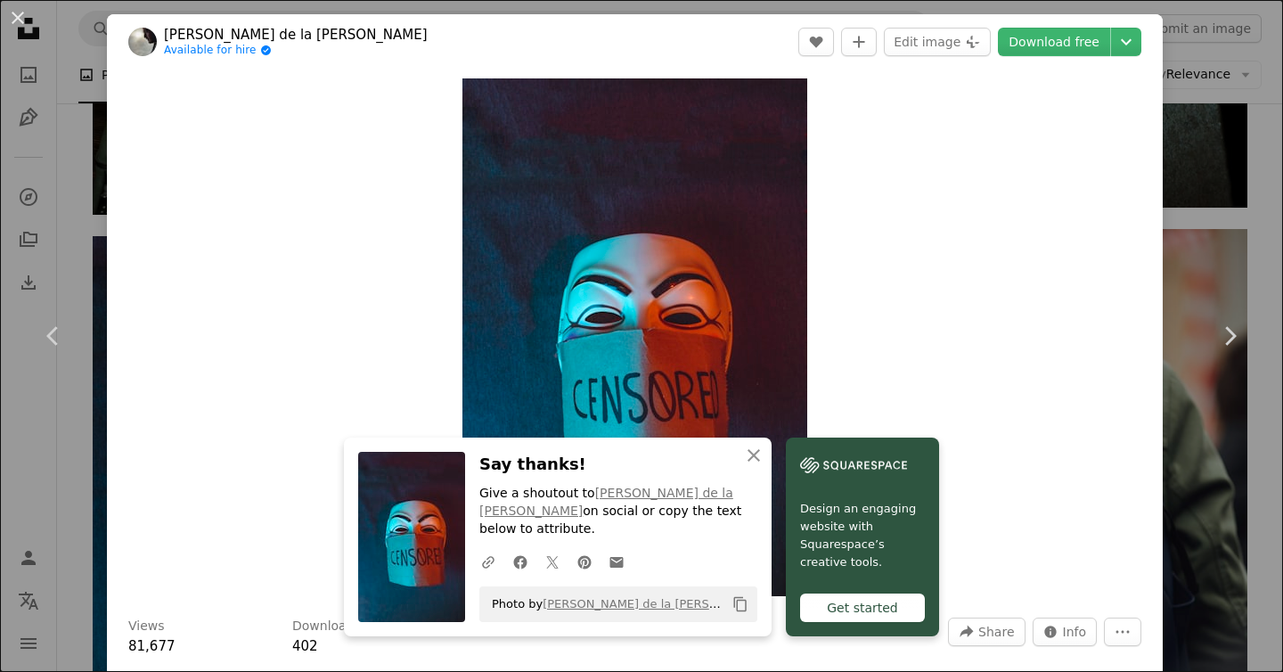
click at [1181, 243] on div "An X shape Chevron left Chevron right [PERSON_NAME] de la [PERSON_NAME] Availab…" at bounding box center [641, 336] width 1283 height 672
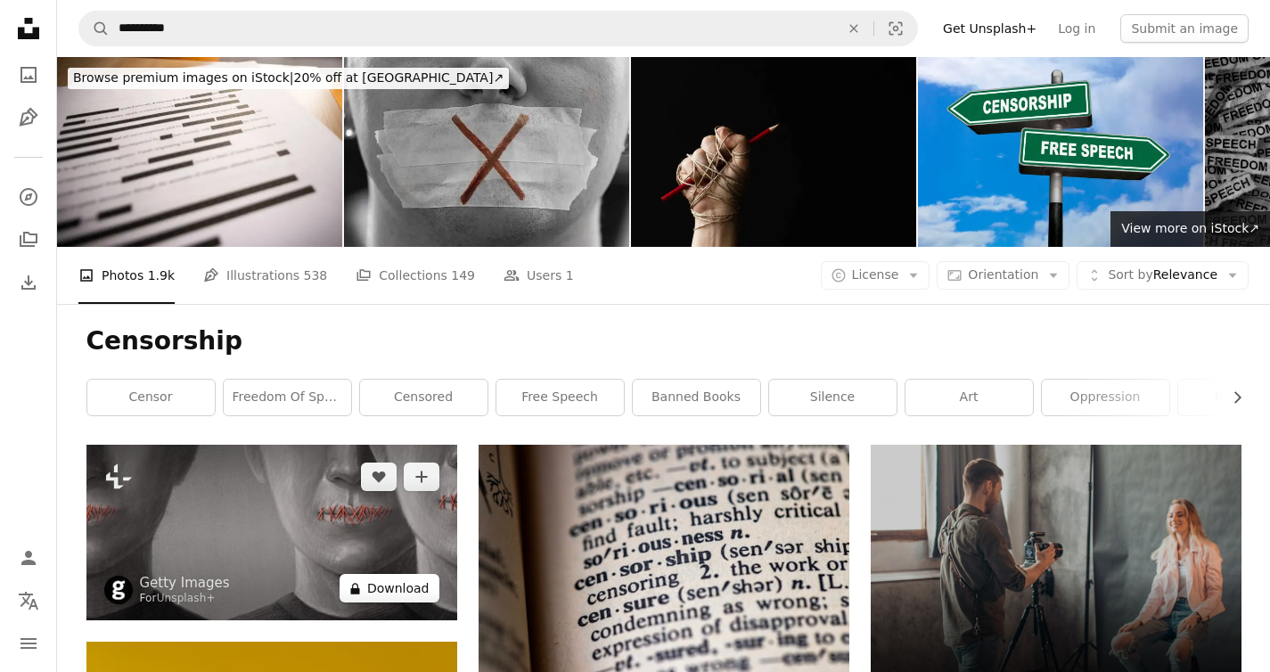
click at [391, 574] on button "A lock Download" at bounding box center [389, 588] width 100 height 29
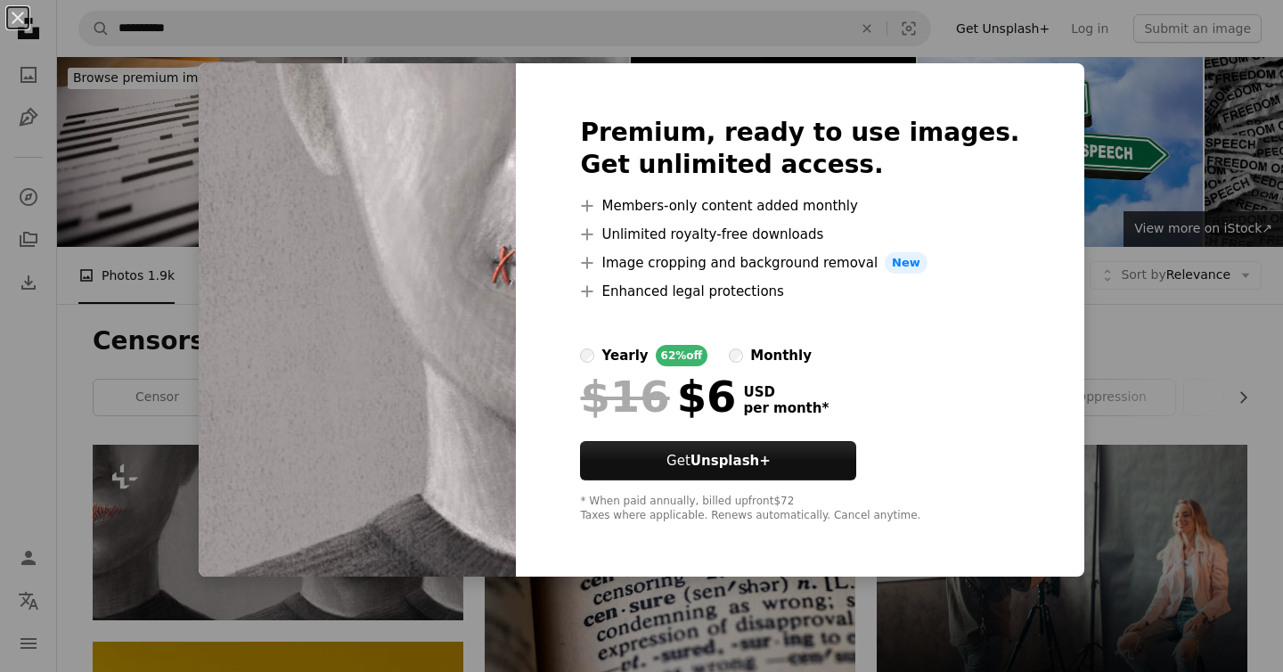
drag, startPoint x: 1109, startPoint y: 304, endPoint x: 472, endPoint y: 393, distance: 643.2
click at [1109, 303] on div "An X shape Premium, ready to use images. Get unlimited access. A plus sign Memb…" at bounding box center [641, 336] width 1283 height 672
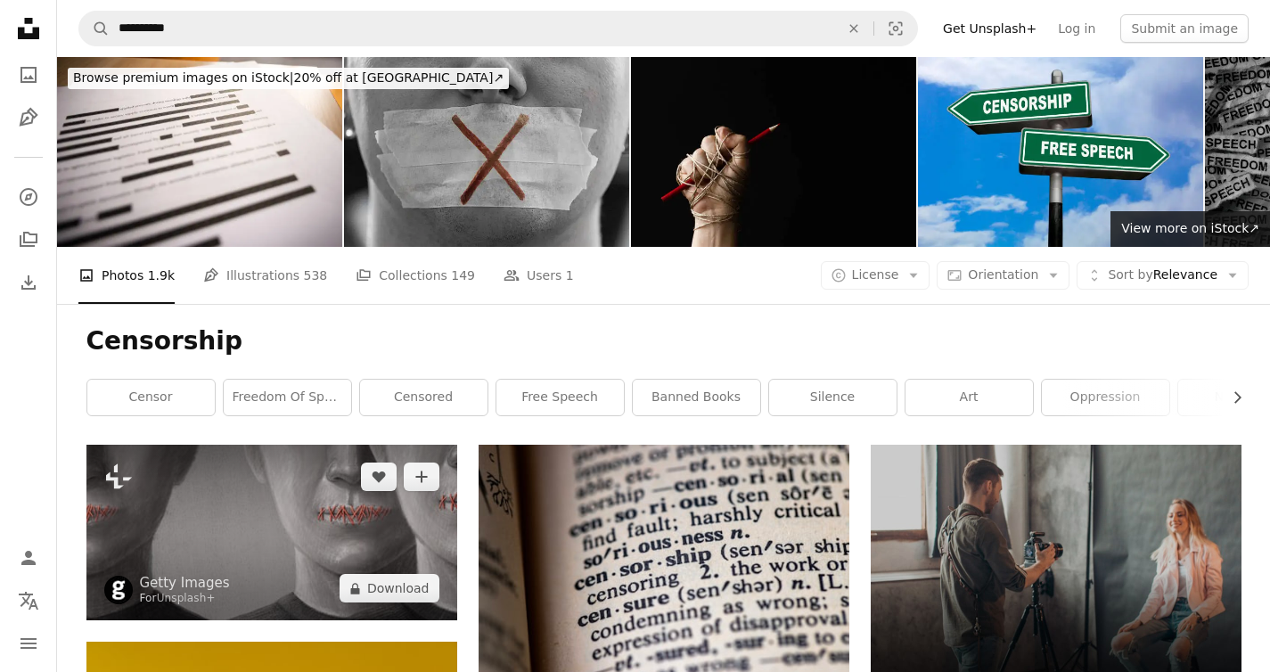
click at [263, 445] on img at bounding box center [271, 533] width 371 height 176
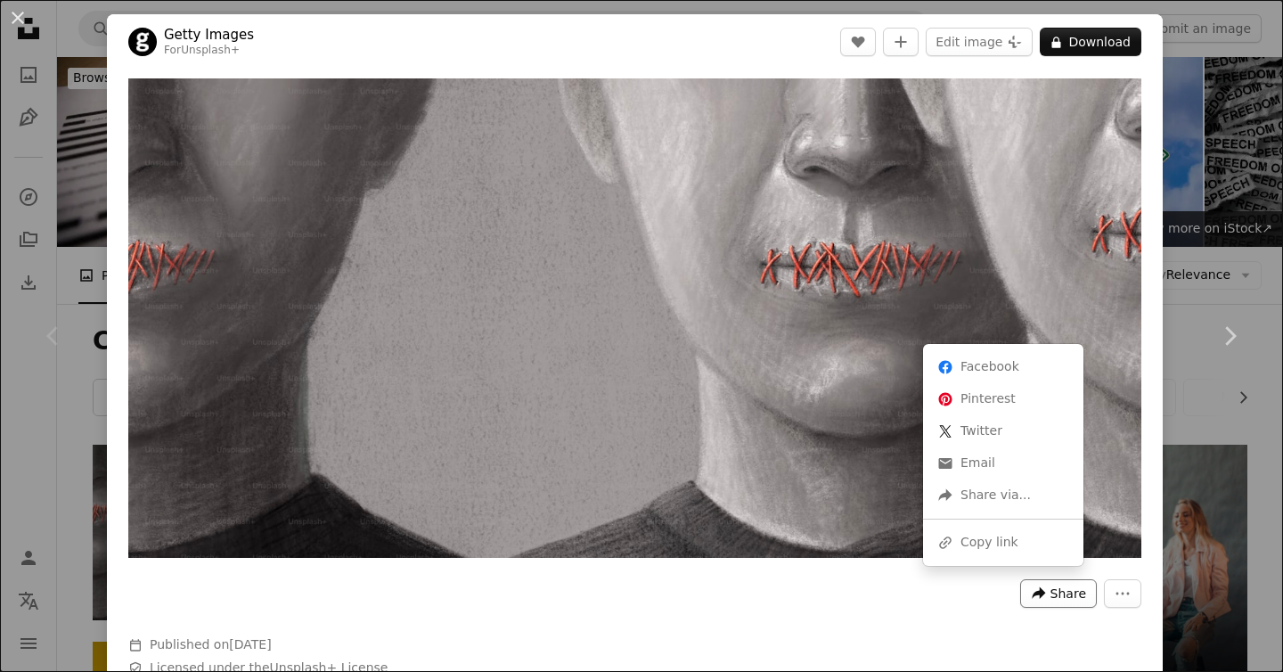
click at [1033, 591] on icon "A forward-right arrow" at bounding box center [1039, 593] width 16 height 16
click at [1022, 543] on div "A URL sharing icon (chains) Copy link" at bounding box center [1003, 543] width 146 height 32
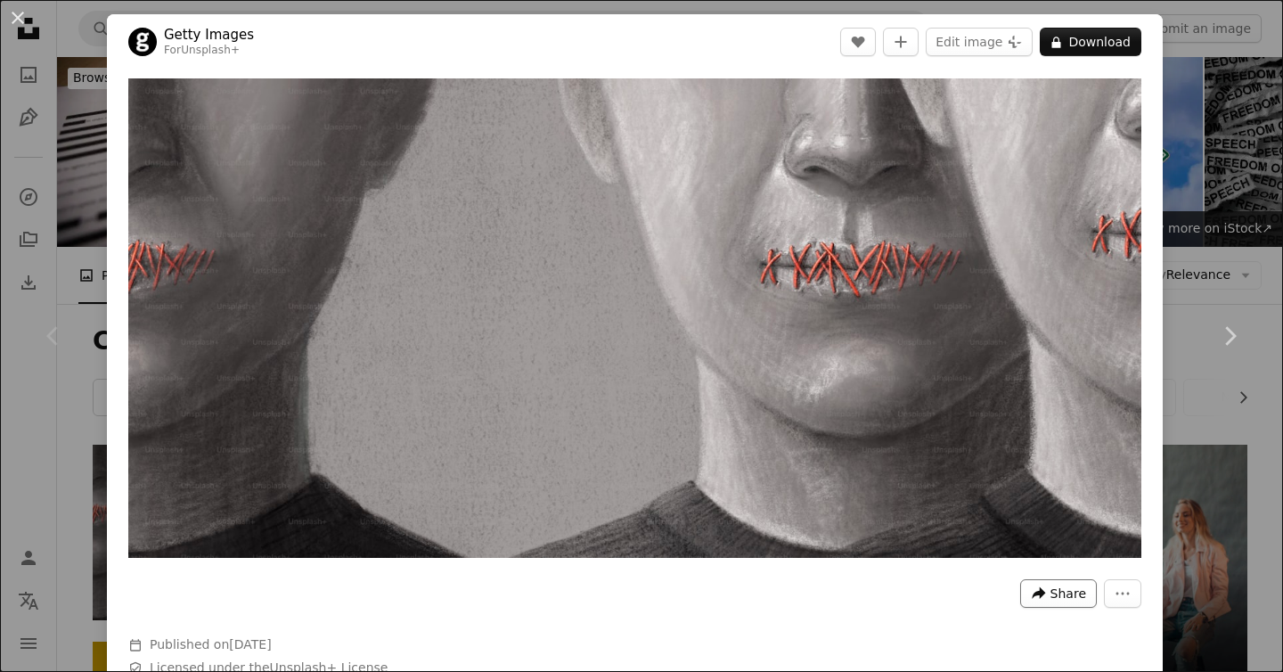
click at [1032, 587] on icon "Share this image" at bounding box center [1038, 592] width 13 height 12
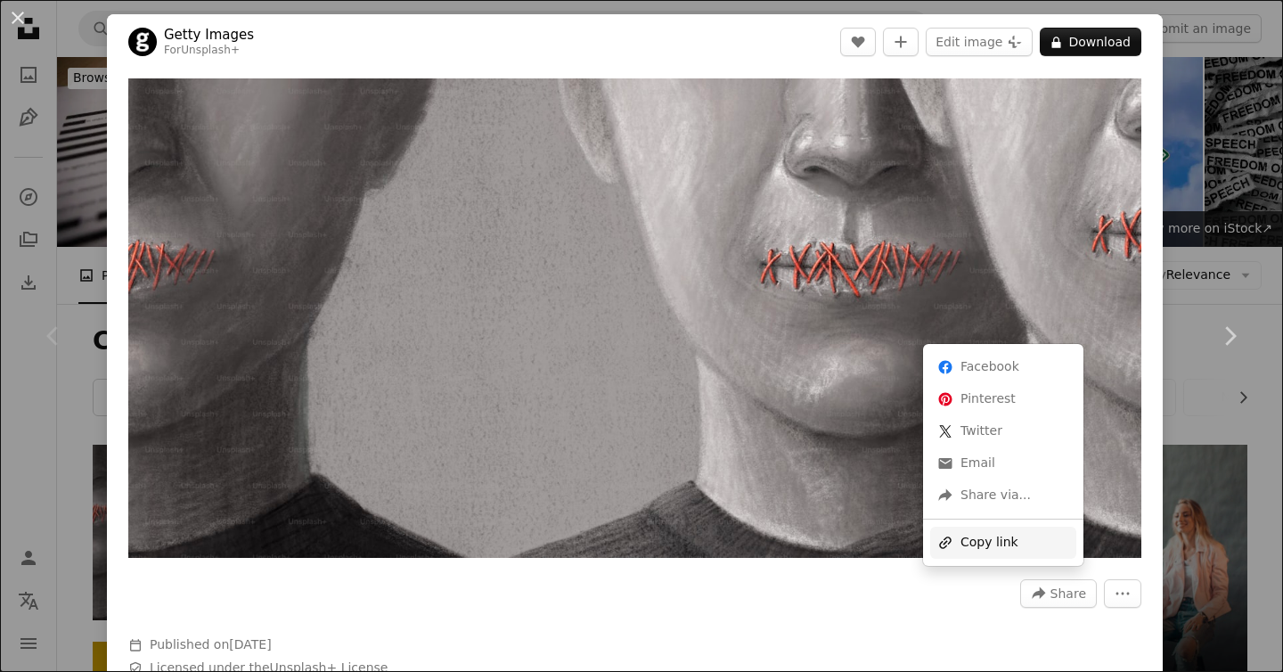
click at [999, 534] on div "A URL sharing icon (chains) Copy link" at bounding box center [1003, 543] width 146 height 32
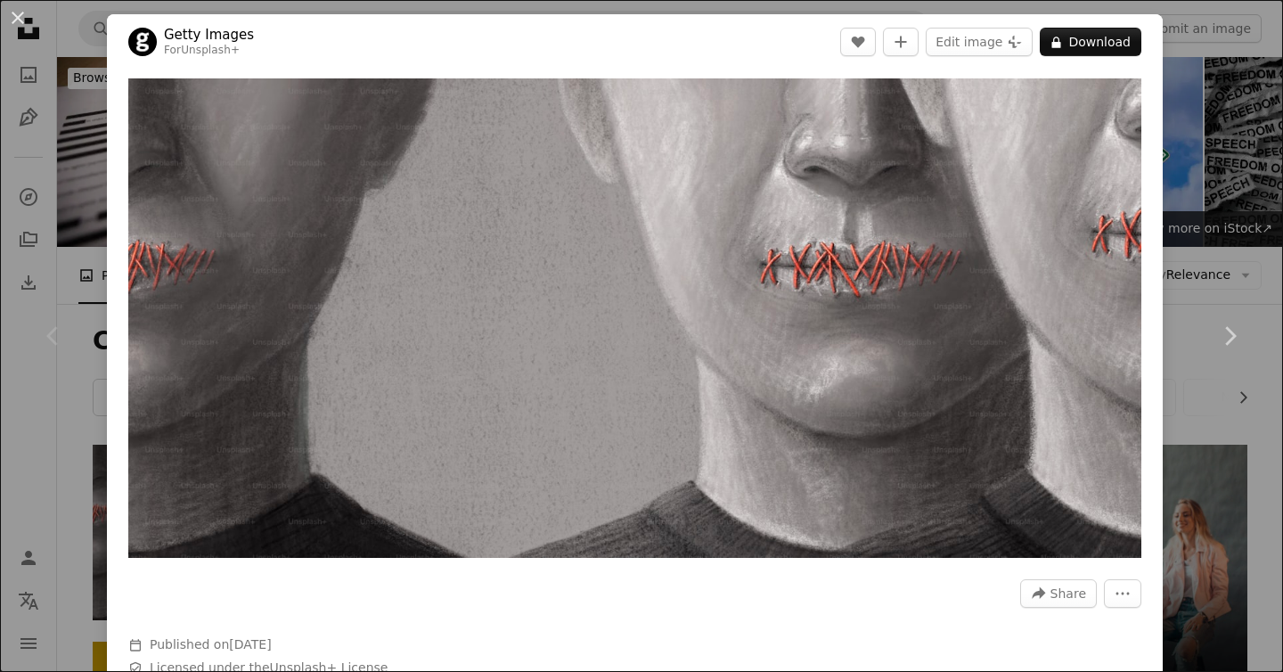
click at [99, 50] on div "An X shape Chevron left Chevron right Getty Images For Unsplash+ A heart A plus…" at bounding box center [641, 336] width 1283 height 672
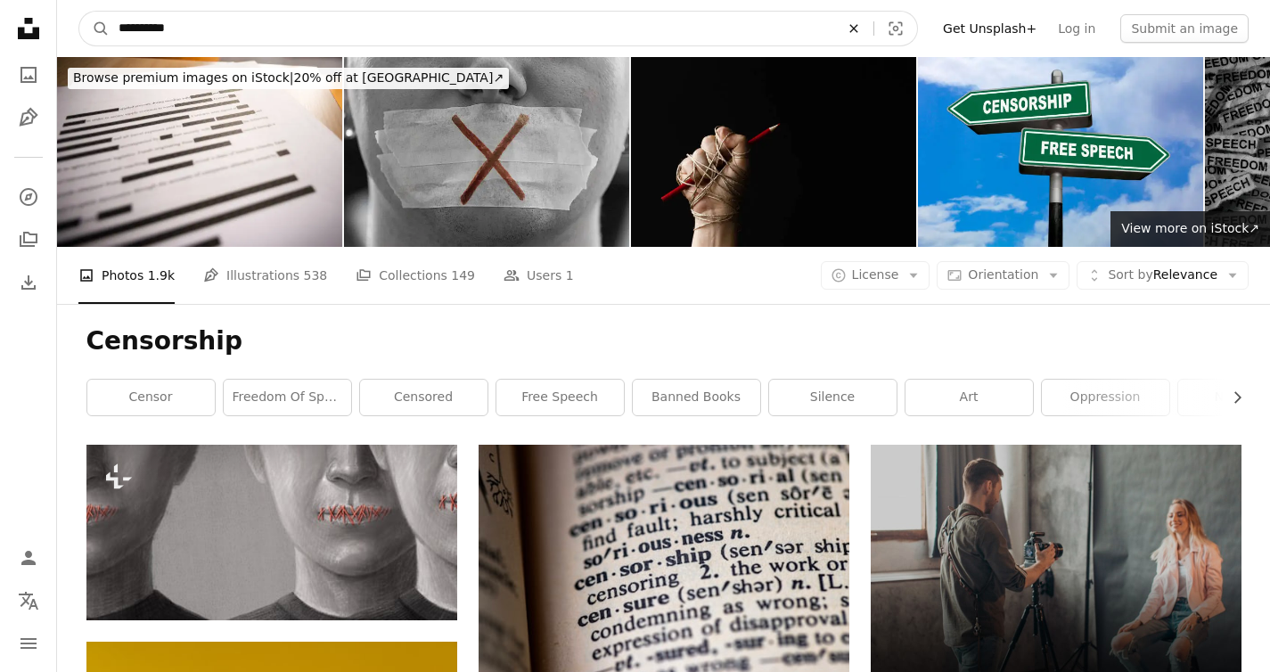
click at [865, 29] on icon "An X shape" at bounding box center [853, 28] width 39 height 14
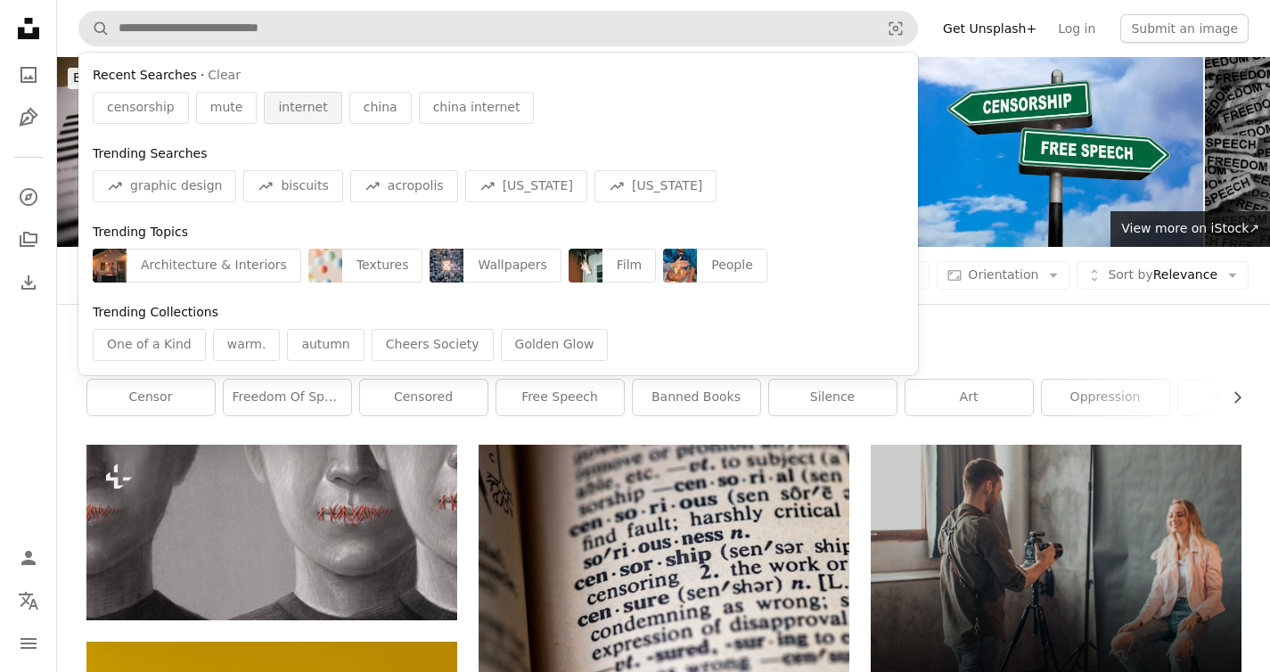
click at [297, 99] on span "internet" at bounding box center [302, 108] width 49 height 18
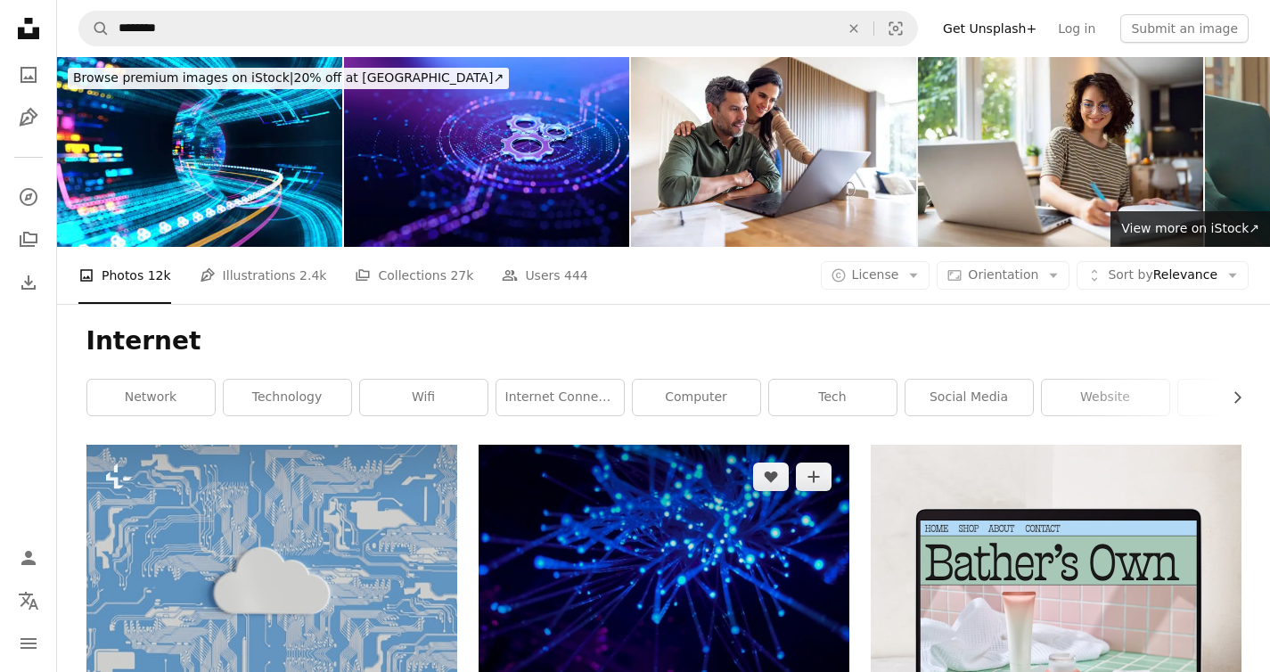
scroll to position [309, 0]
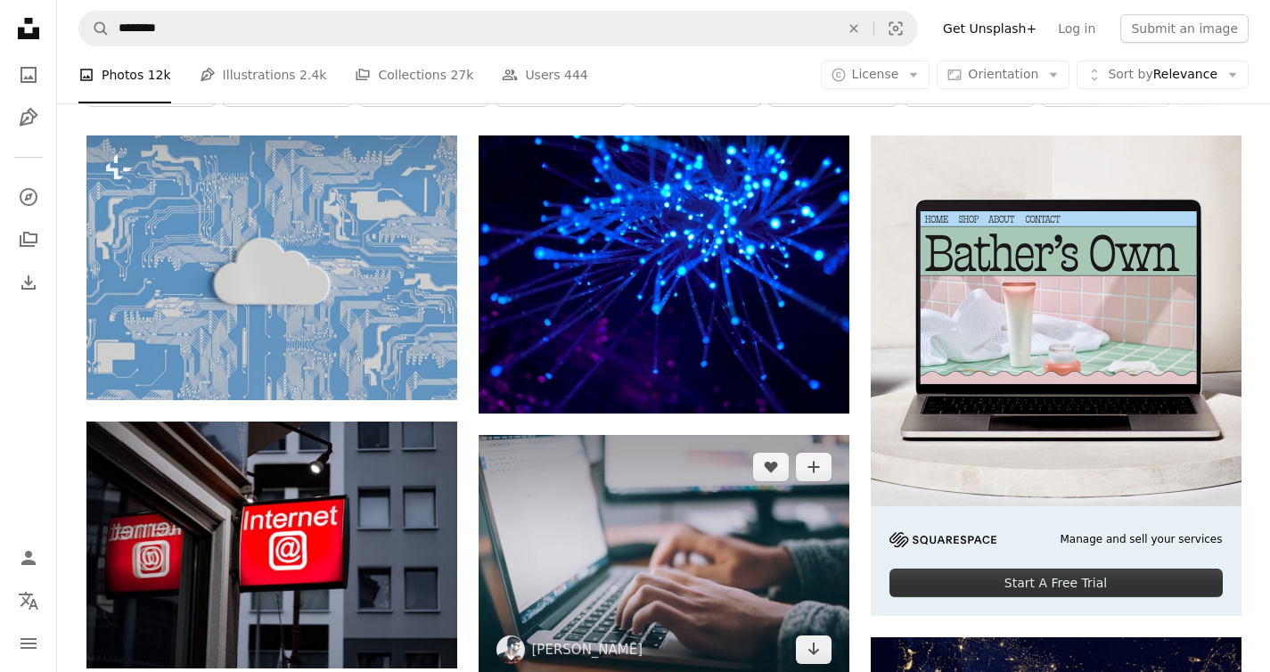
click at [728, 435] on img at bounding box center [663, 558] width 371 height 247
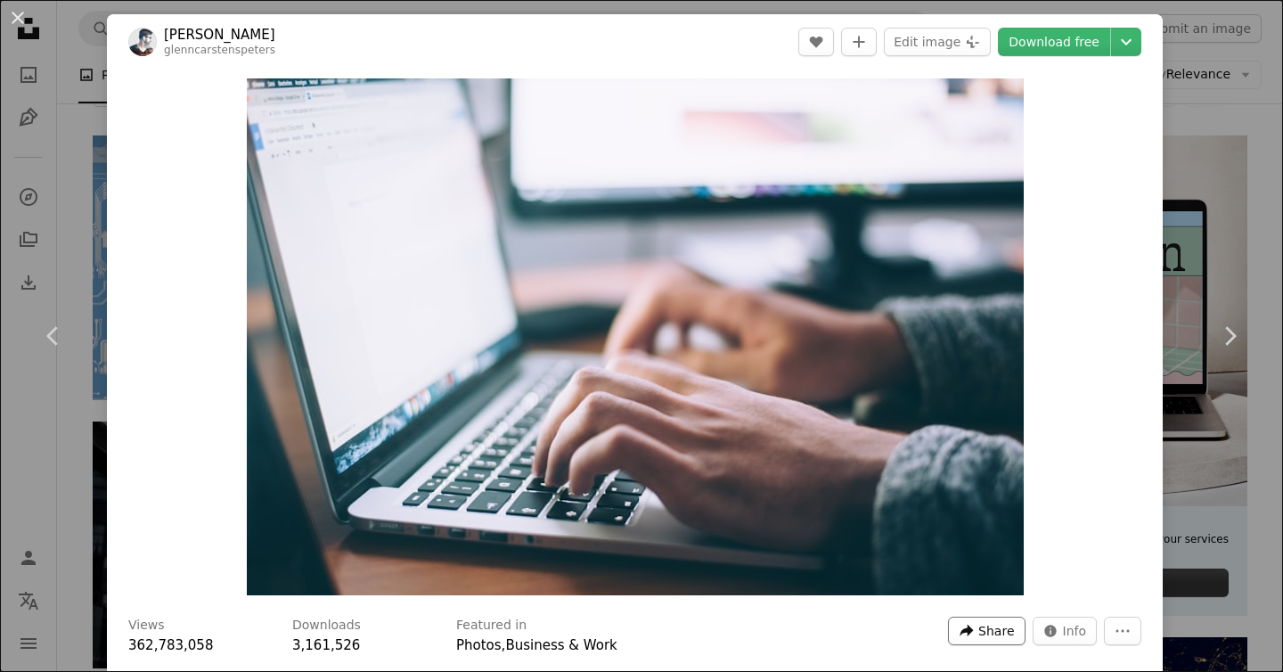
click at [991, 627] on span "Share" at bounding box center [996, 630] width 36 height 27
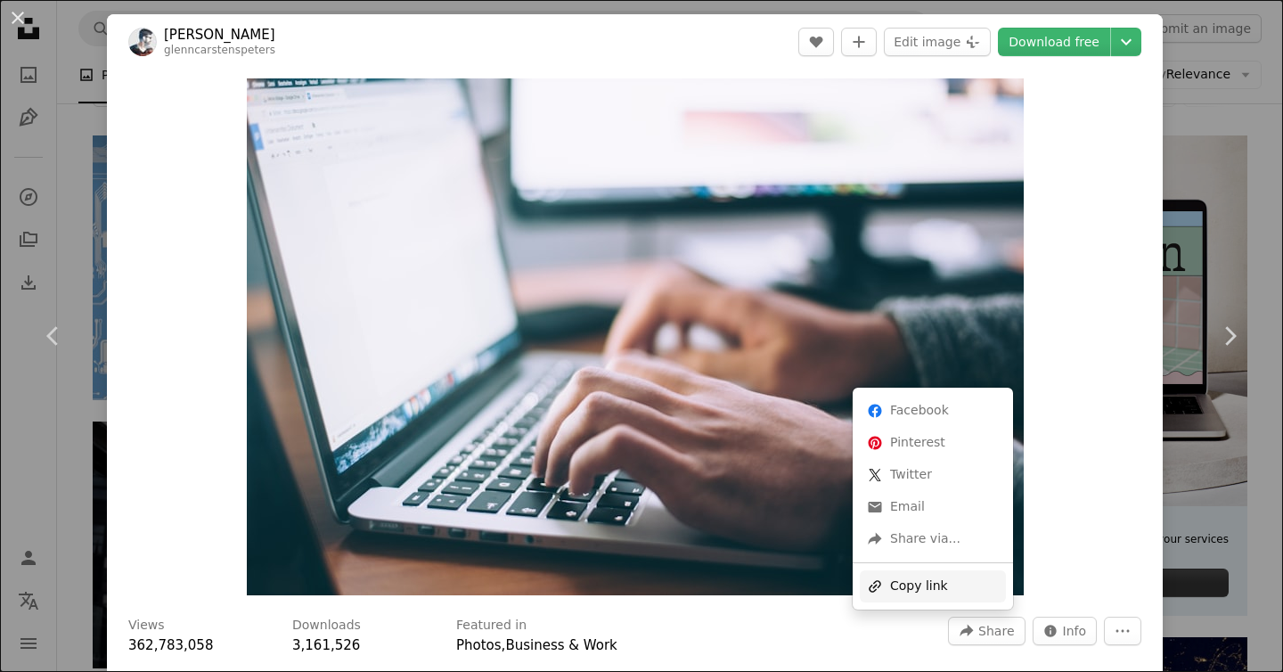
click at [970, 586] on div "A URL sharing icon (chains) Copy link" at bounding box center [933, 586] width 146 height 32
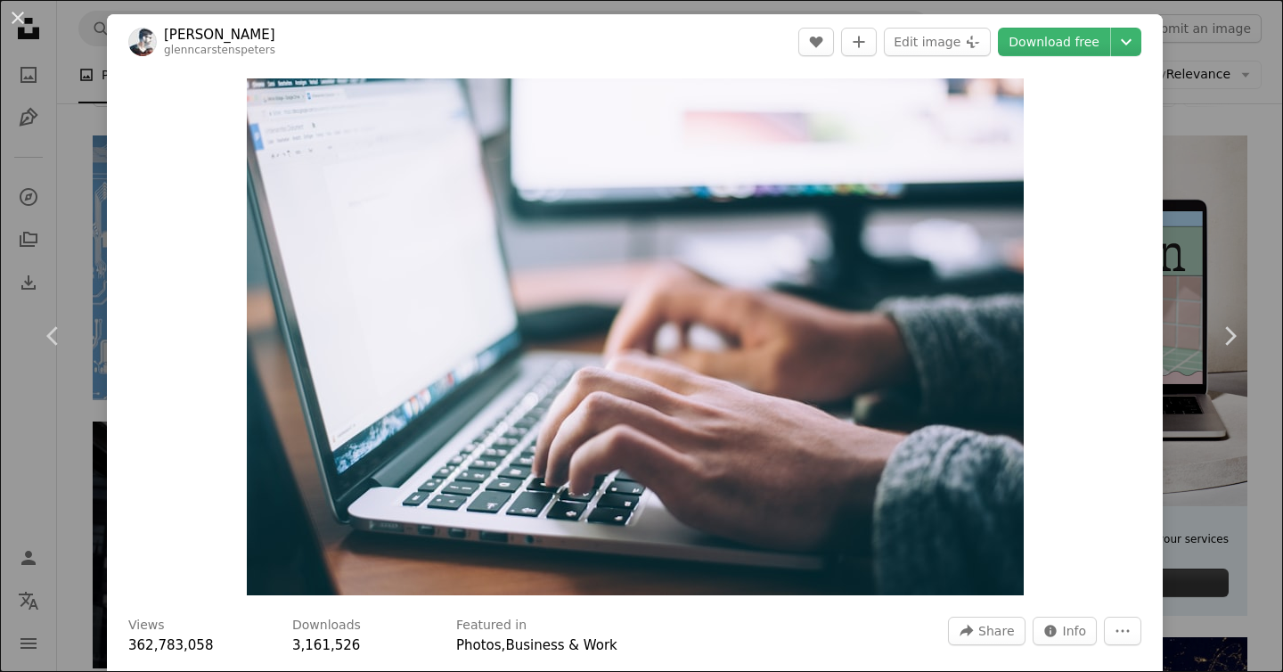
click at [74, 62] on div "An X shape Chevron left Chevron right [PERSON_NAME] glenncarstenspeters A heart…" at bounding box center [641, 336] width 1283 height 672
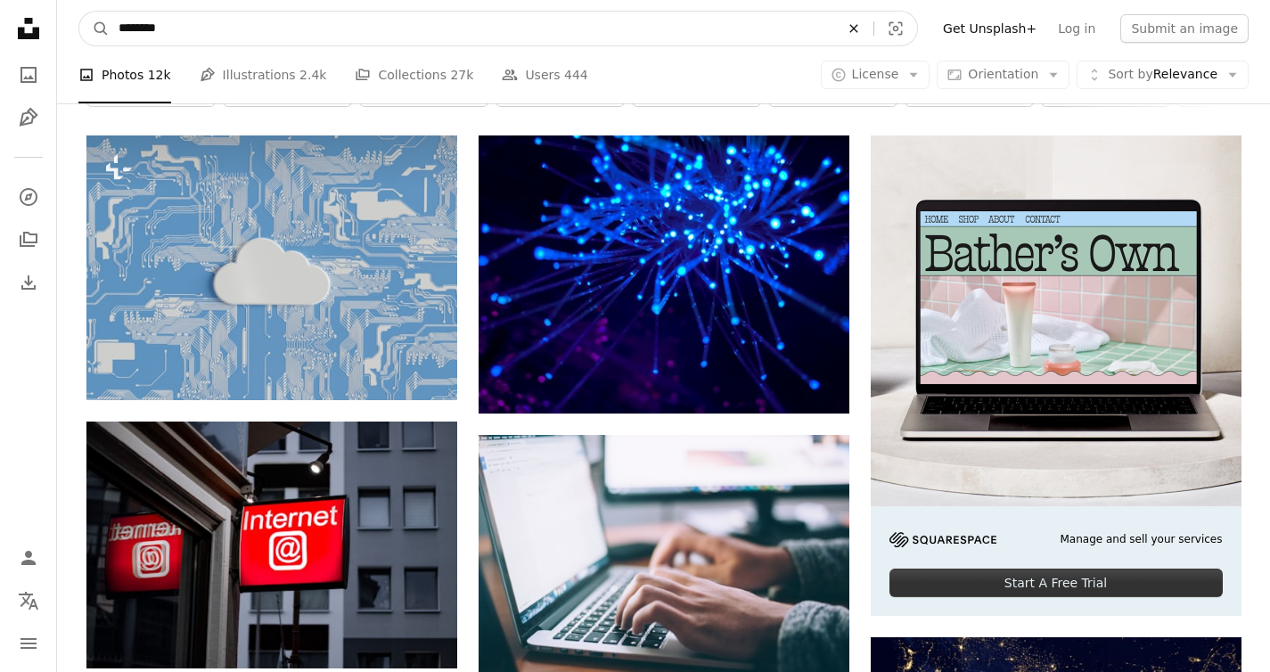
click at [873, 30] on icon "An X shape" at bounding box center [853, 28] width 39 height 14
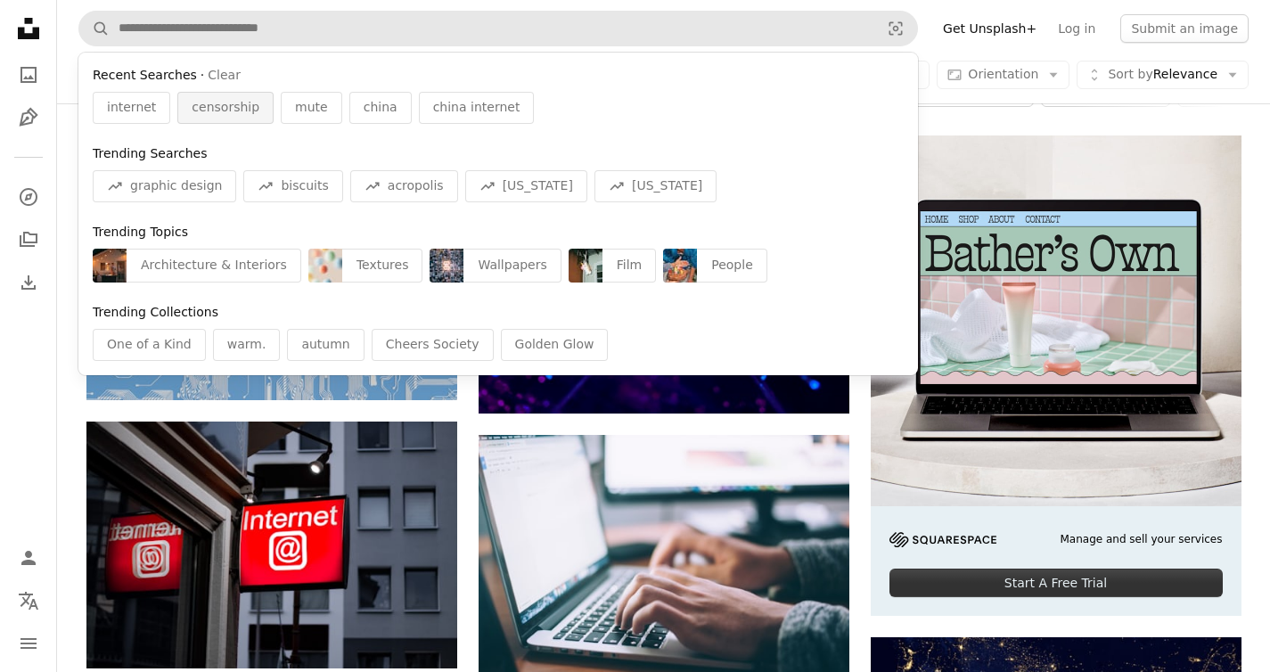
click at [243, 96] on div "censorship" at bounding box center [225, 108] width 96 height 32
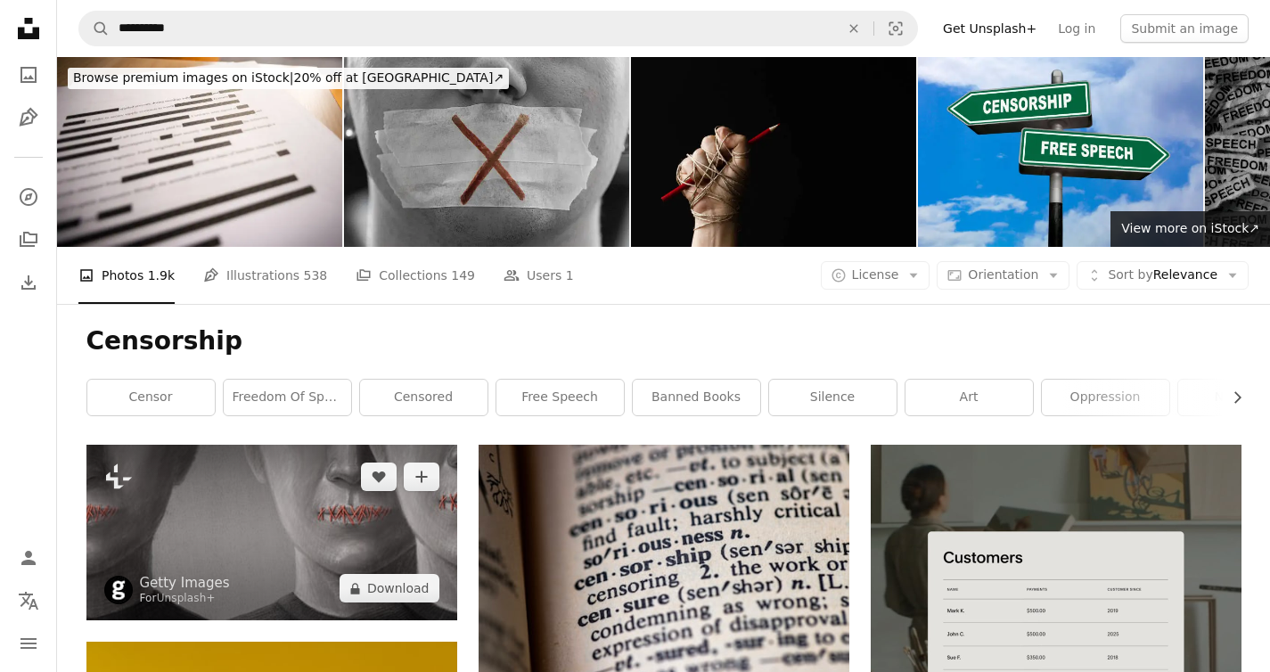
click at [248, 445] on img at bounding box center [271, 533] width 371 height 176
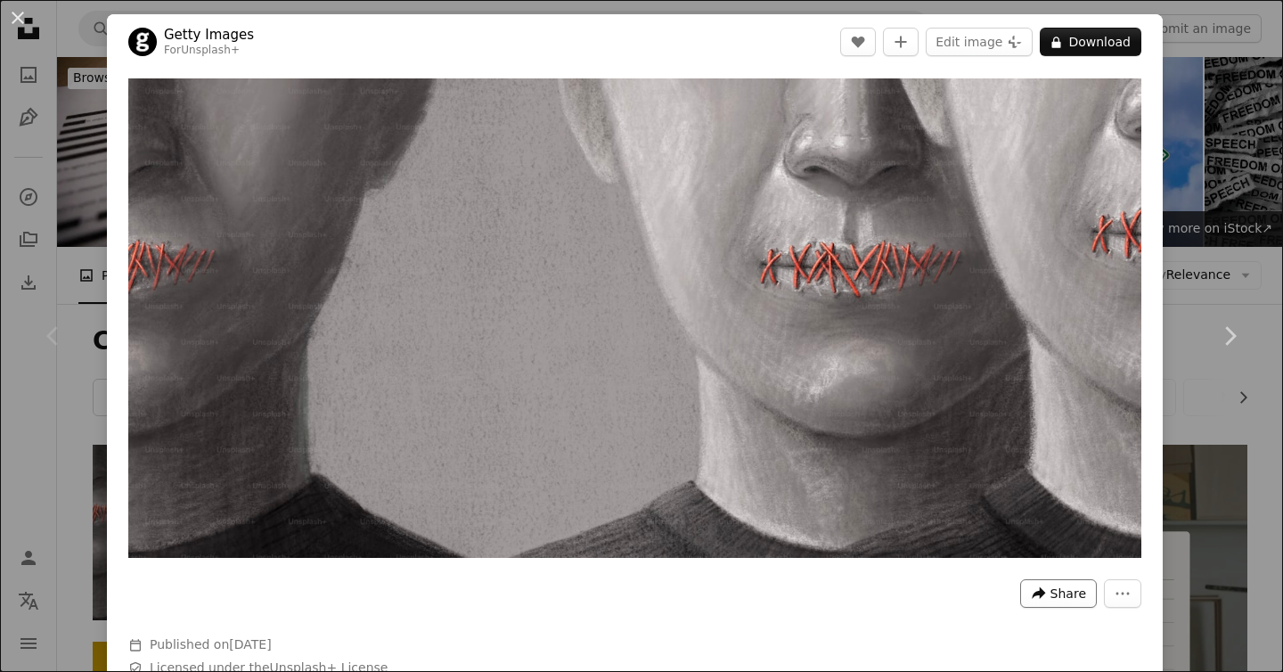
click at [1050, 588] on span "Share" at bounding box center [1068, 593] width 36 height 27
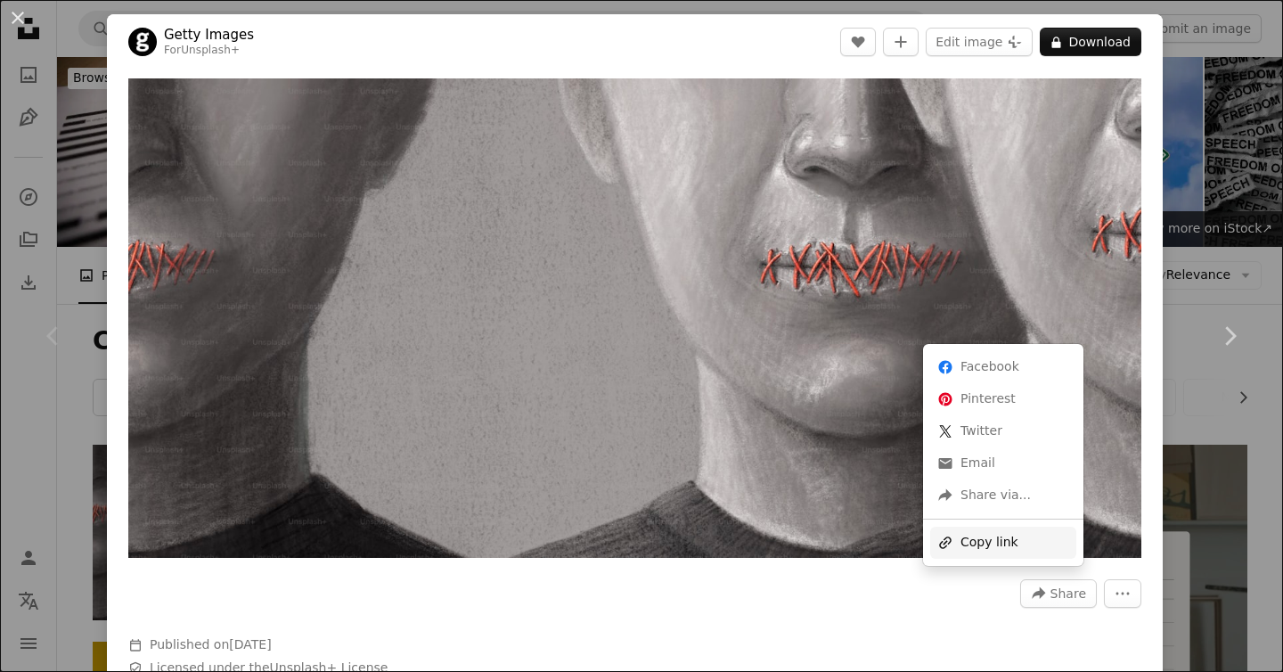
click at [1005, 546] on div "A URL sharing icon (chains) Copy link" at bounding box center [1003, 543] width 146 height 32
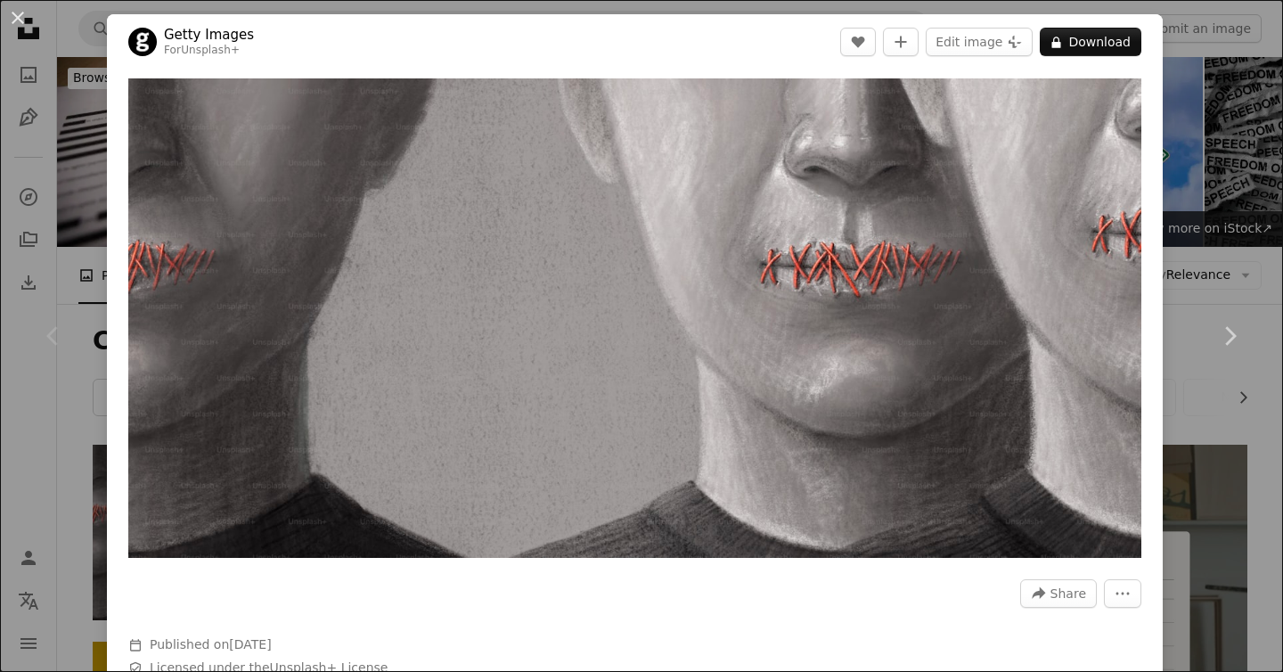
click at [1198, 236] on div "An X shape Chevron left Chevron right Getty Images For Unsplash+ A heart A plus…" at bounding box center [641, 336] width 1283 height 672
